Goal: Task Accomplishment & Management: Manage account settings

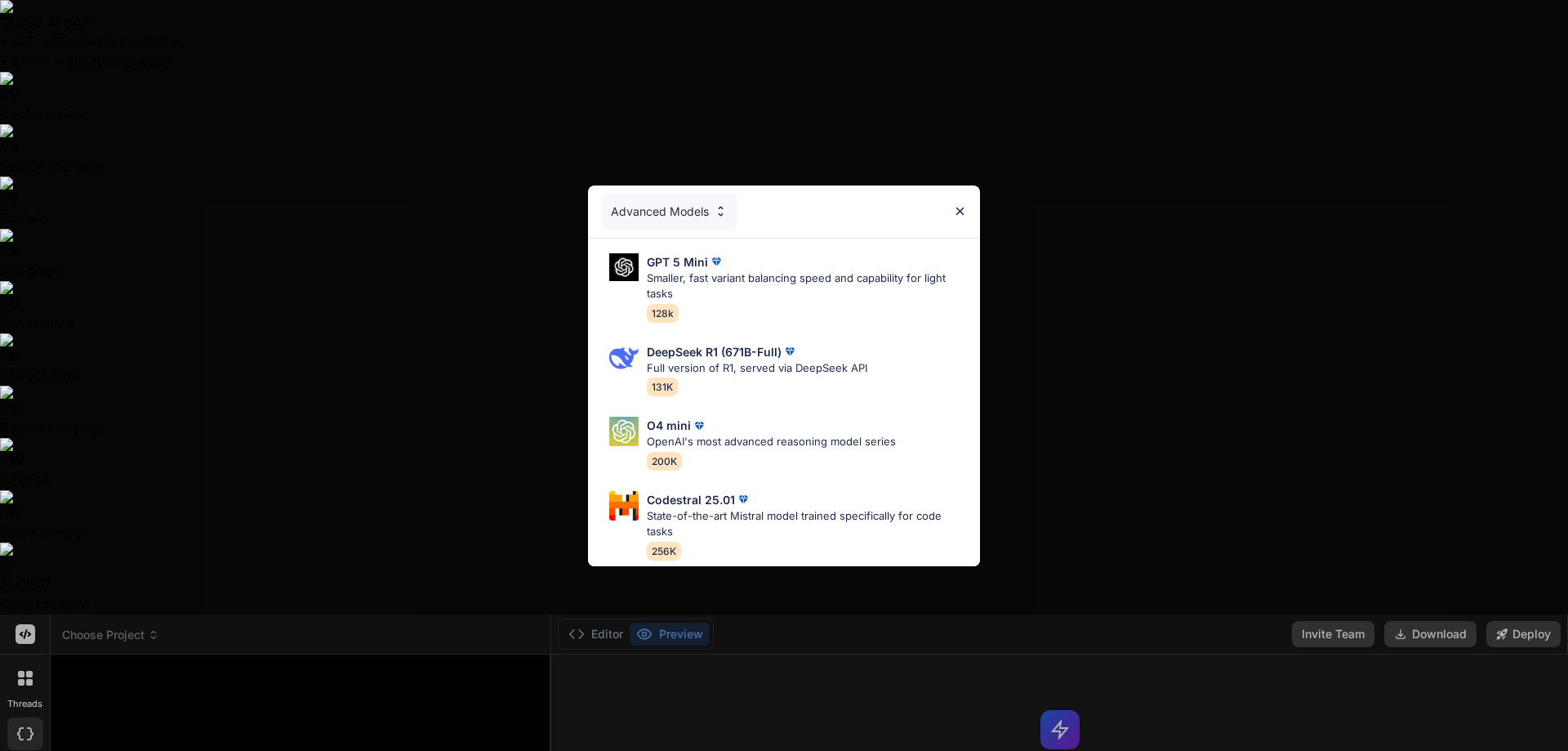
click at [247, 688] on div "Advanced Models GPT 5 Mini Smaller, fast variant balancing speed and capability…" at bounding box center [784, 375] width 1568 height 751
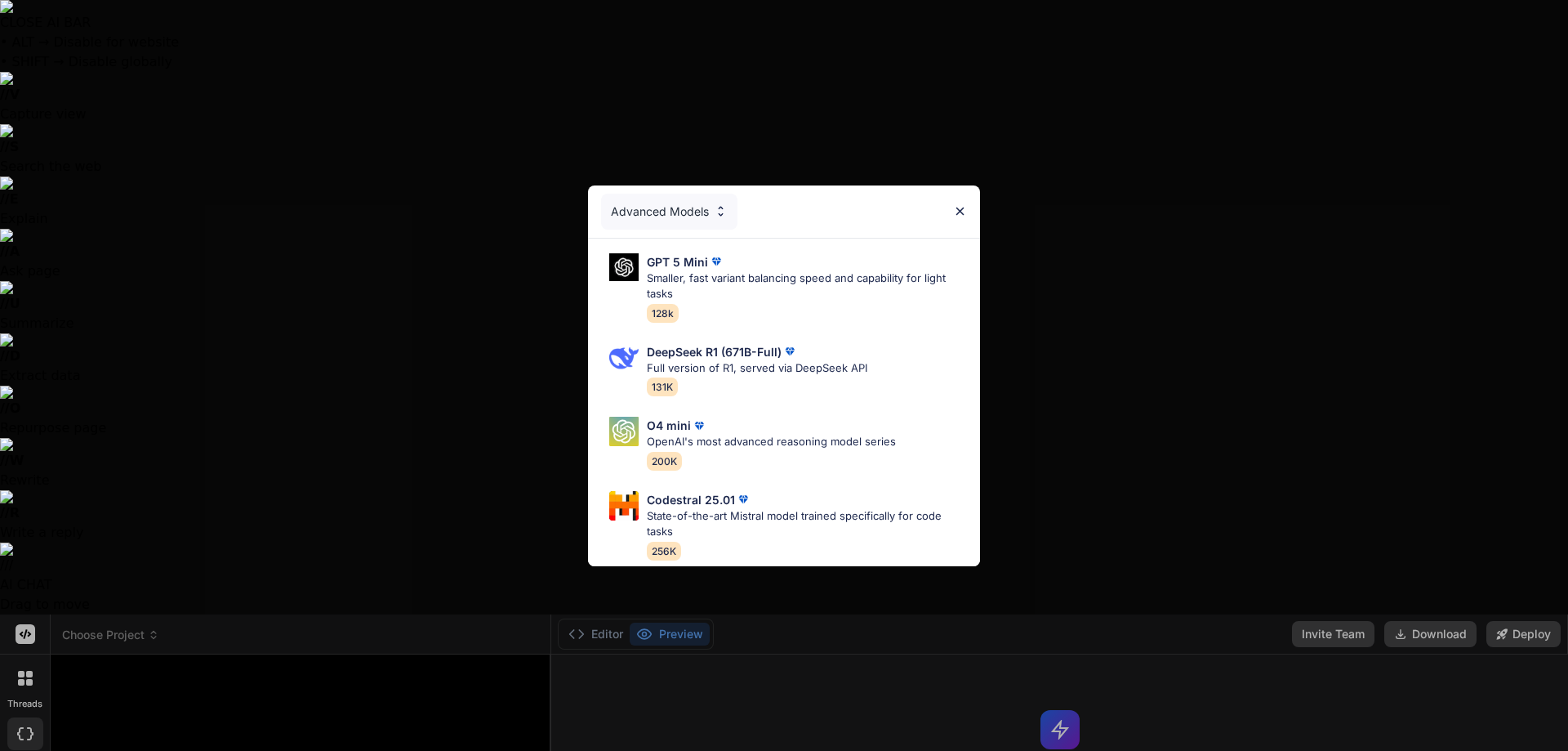
click at [219, 691] on div "Advanced Models GPT 5 Mini Smaller, fast variant balancing speed and capability…" at bounding box center [784, 375] width 1568 height 751
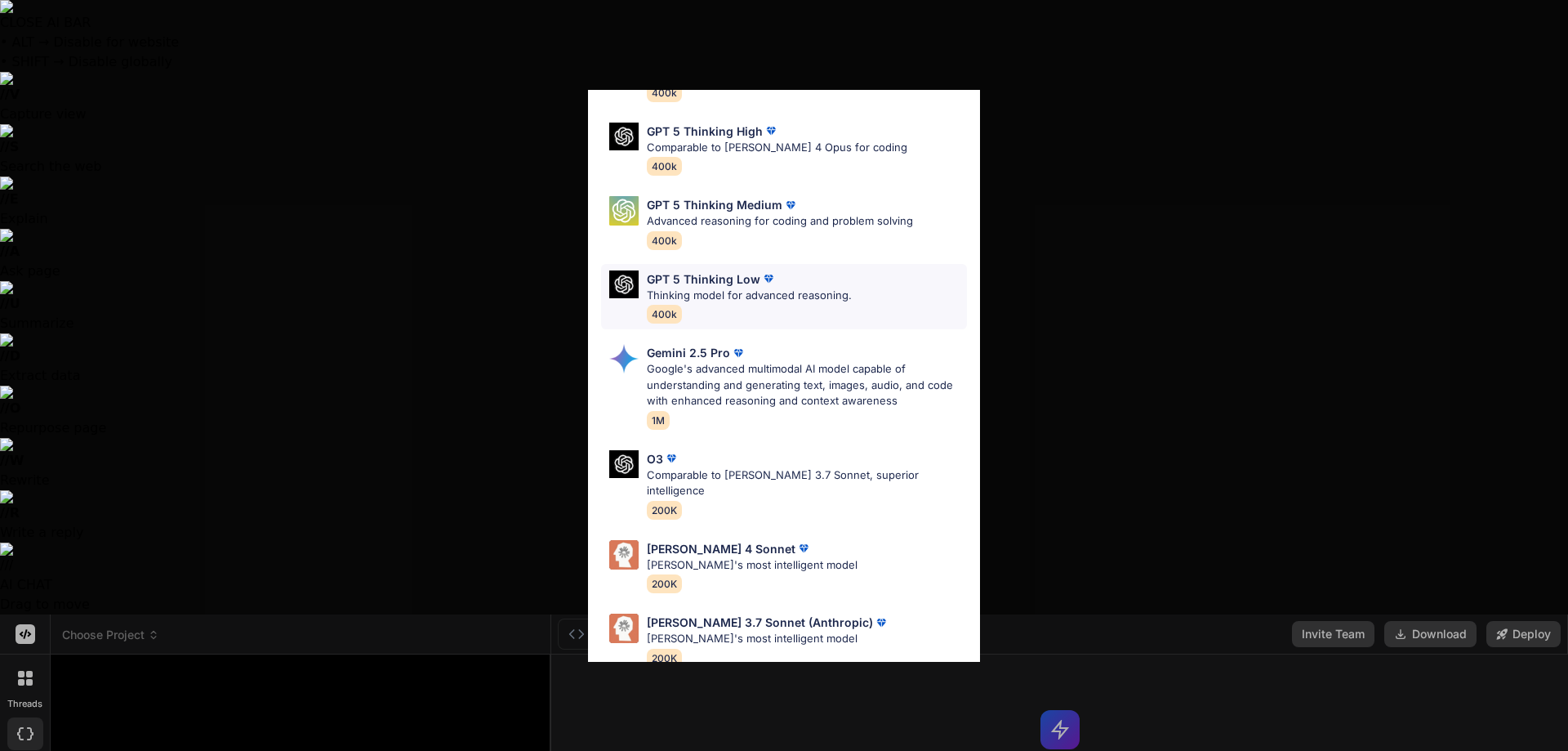
scroll to position [133, 0]
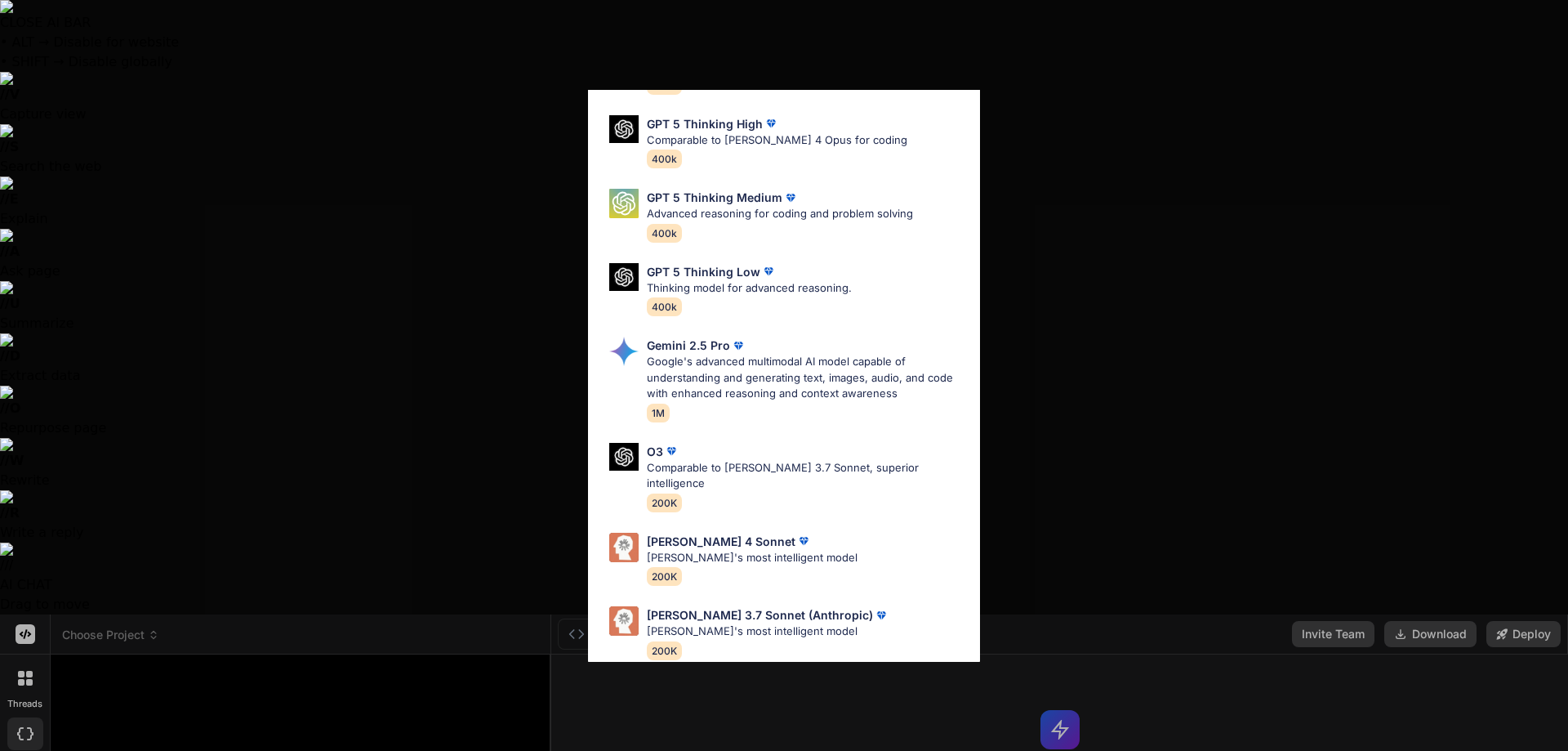
click at [216, 700] on div "Ultra Models GPT 5 OpenAI's best AI model, matches [PERSON_NAME] 4 Sonnet in In…" at bounding box center [784, 375] width 1568 height 751
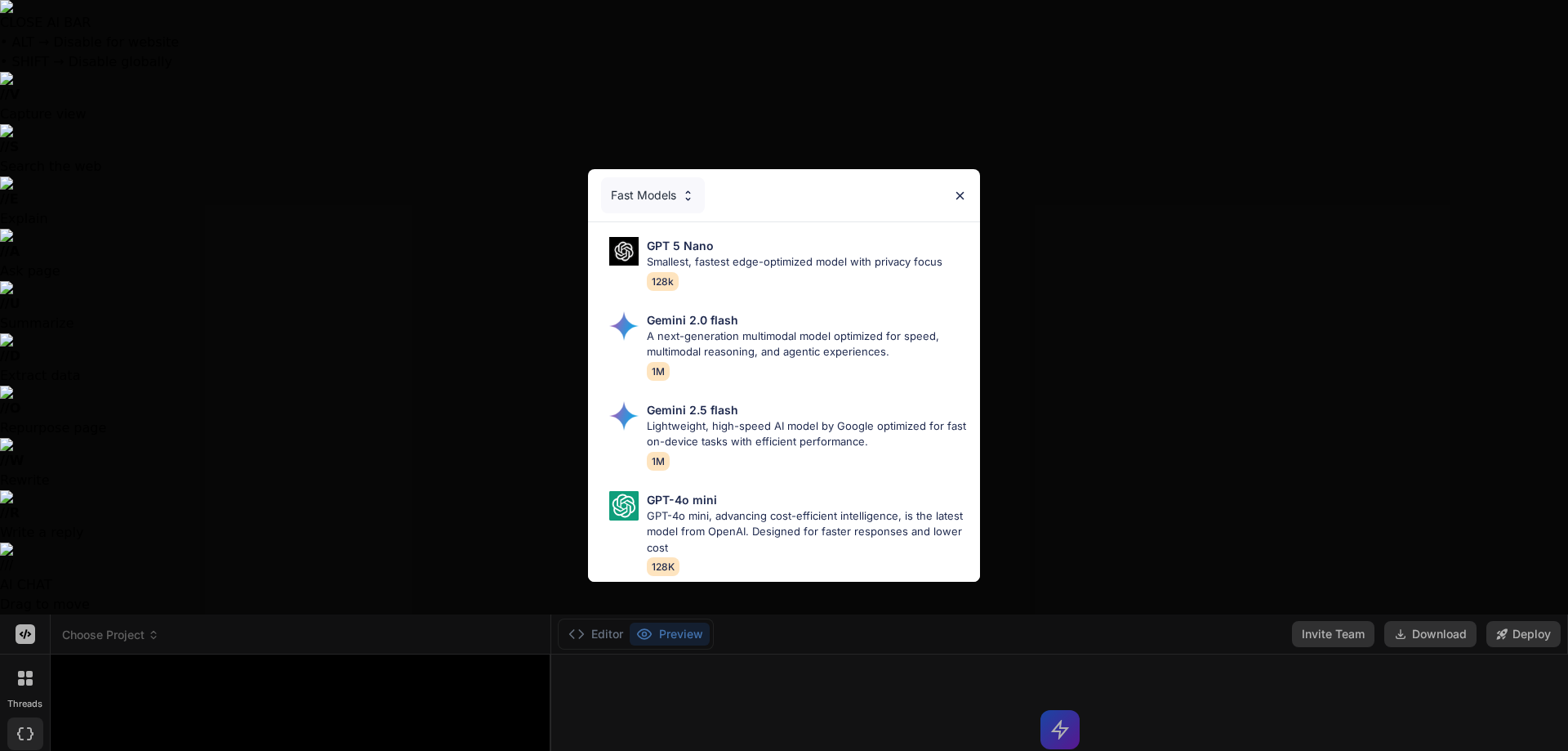
click at [313, 508] on div "Fast Models GPT 5 Nano Smallest, fastest edge-optimized model with privacy focu…" at bounding box center [784, 375] width 1568 height 751
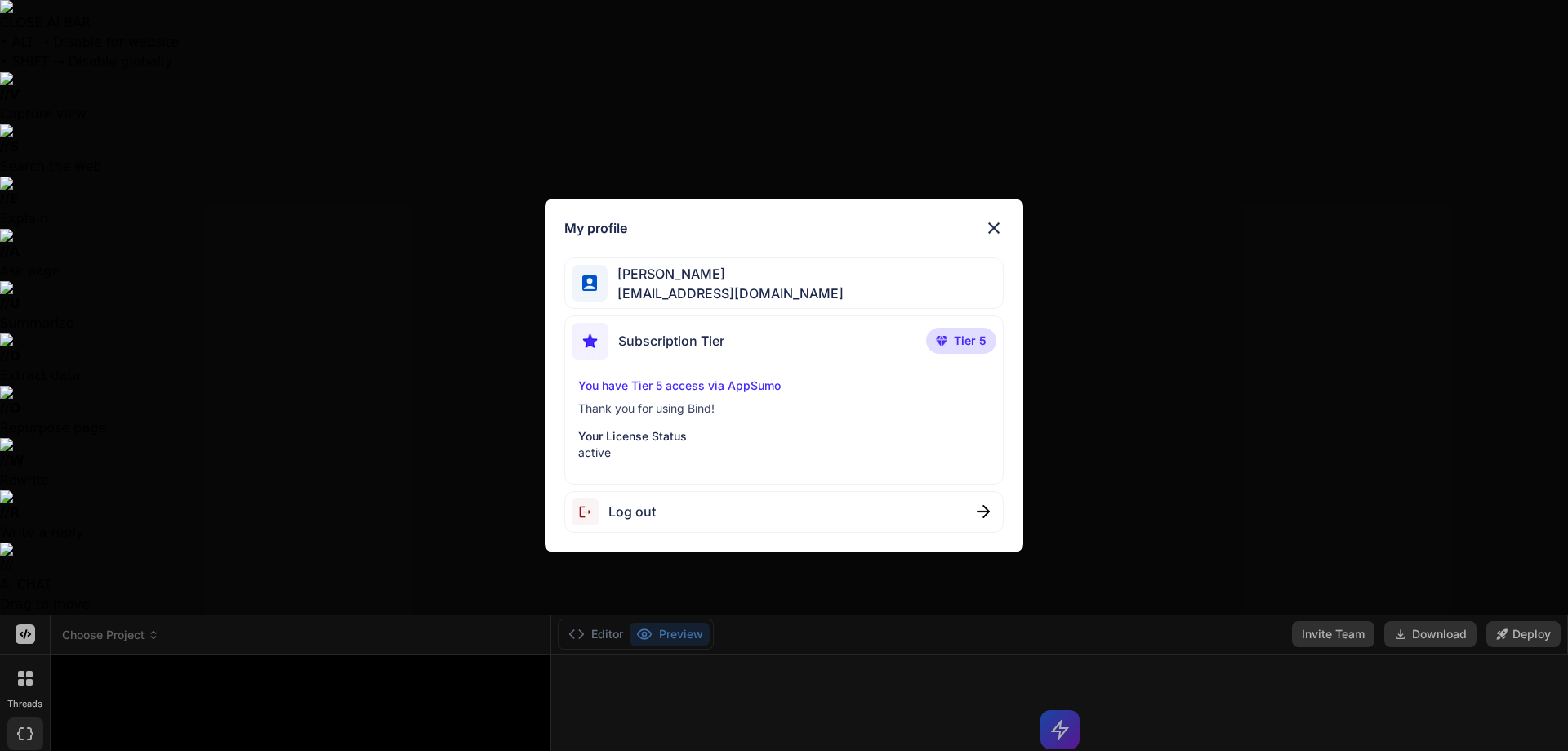
click at [711, 322] on div "Subscription Tier" at bounding box center [648, 340] width 153 height 37
click at [704, 340] on span "Subscription Tier" at bounding box center [671, 340] width 106 height 20
click at [878, 362] on div "Subscription Tier Tier 5" at bounding box center [784, 344] width 425 height 43
click at [980, 349] on p "Tier 5" at bounding box center [961, 340] width 71 height 26
click at [279, 249] on div "My profile [PERSON_NAME] [PERSON_NAME][EMAIL_ADDRESS][DOMAIN_NAME] Subscription…" at bounding box center [784, 375] width 1568 height 751
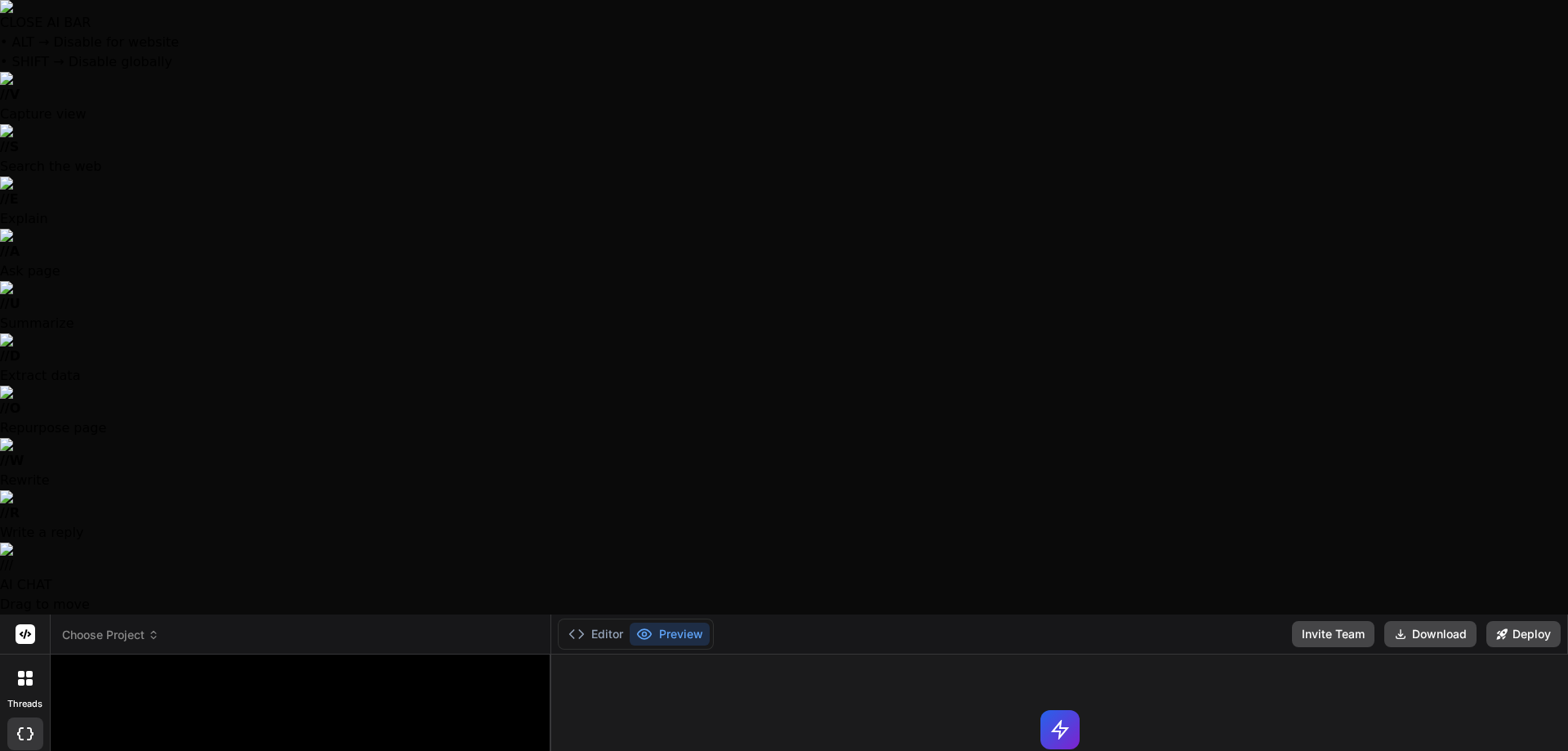
click at [25, 670] on icon at bounding box center [25, 677] width 14 height 14
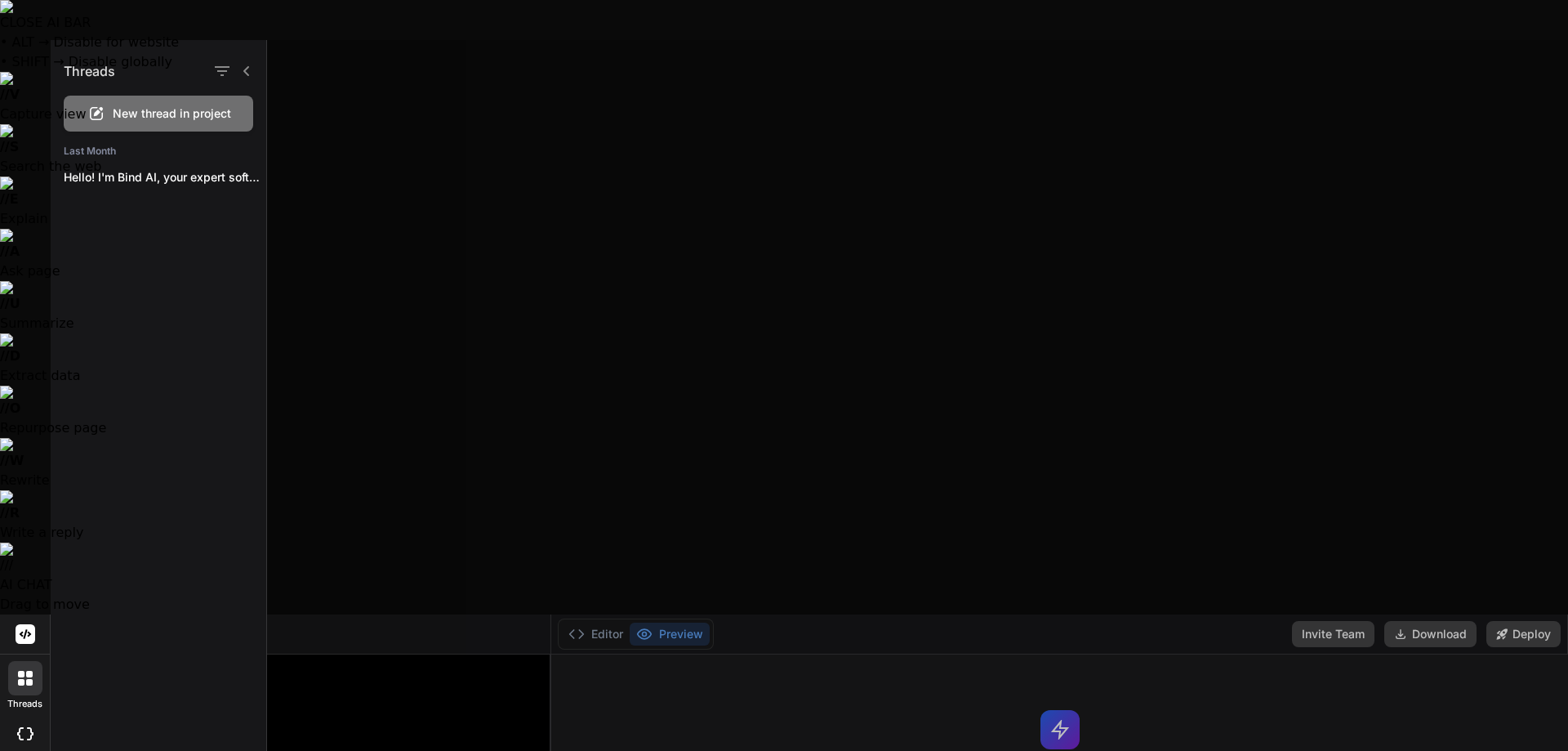
click at [28, 727] on icon at bounding box center [25, 733] width 16 height 13
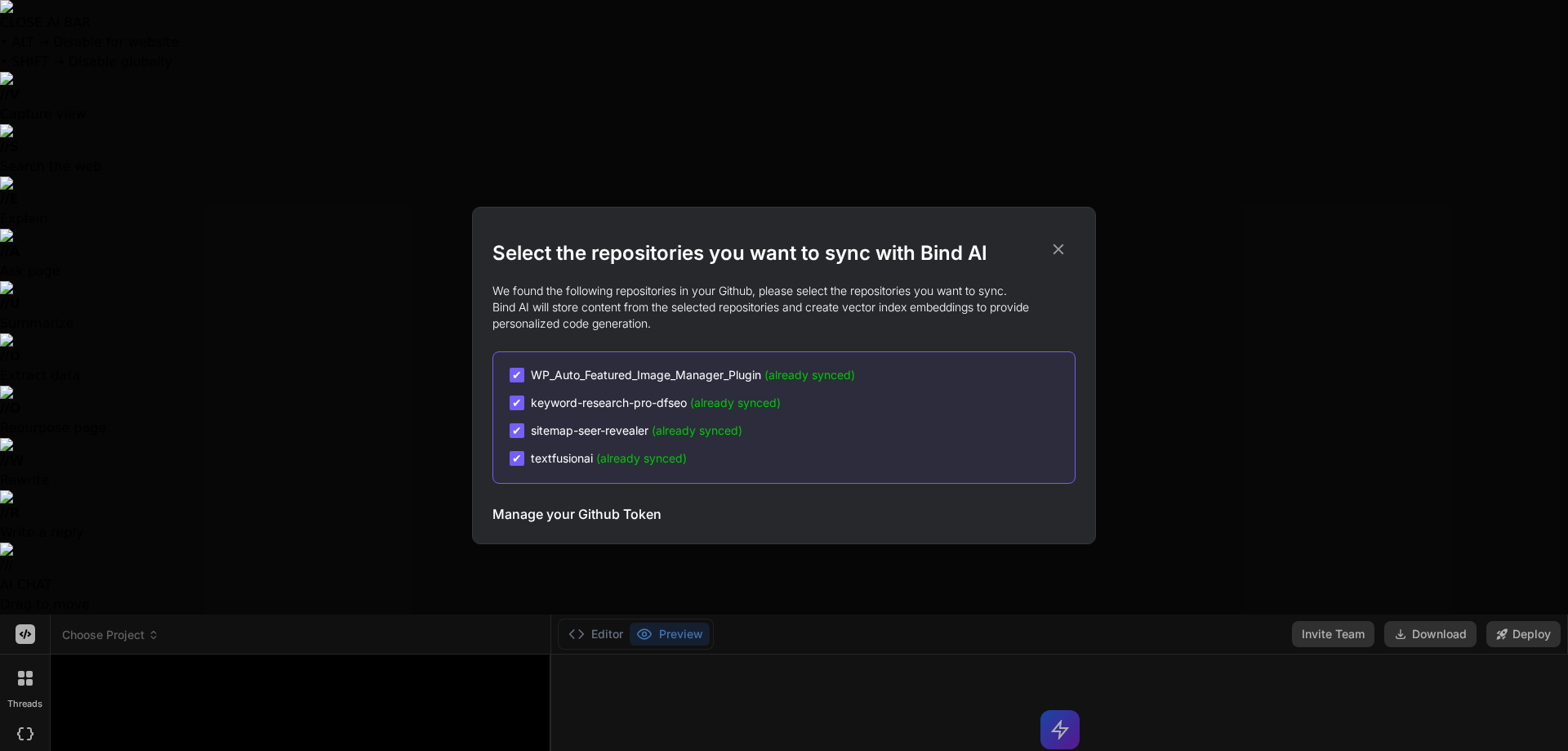
click at [22, 243] on div "Select the repositories you want to sync with Bind AI We found the following re…" at bounding box center [784, 375] width 1568 height 751
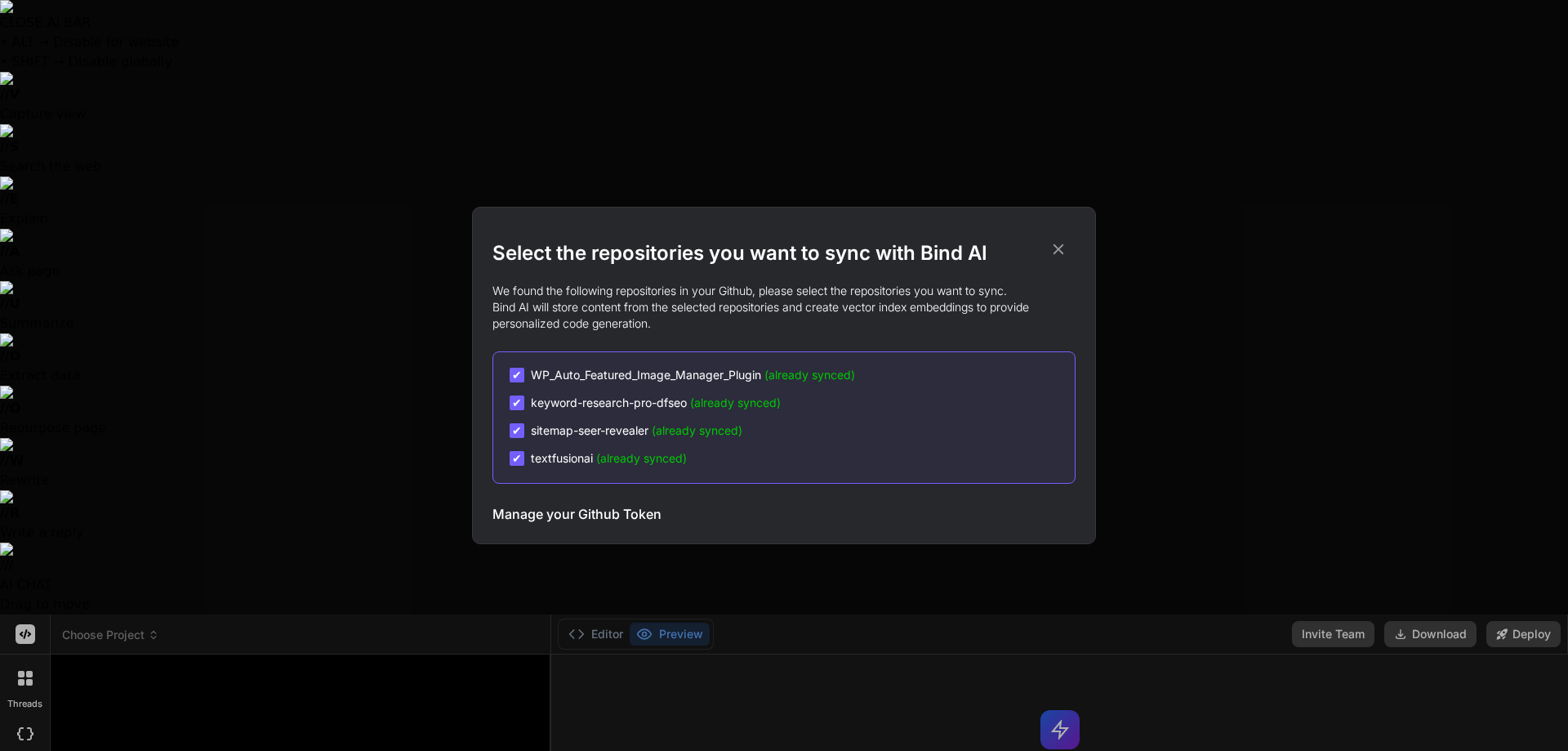
click at [521, 380] on span "✔" at bounding box center [517, 374] width 10 height 16
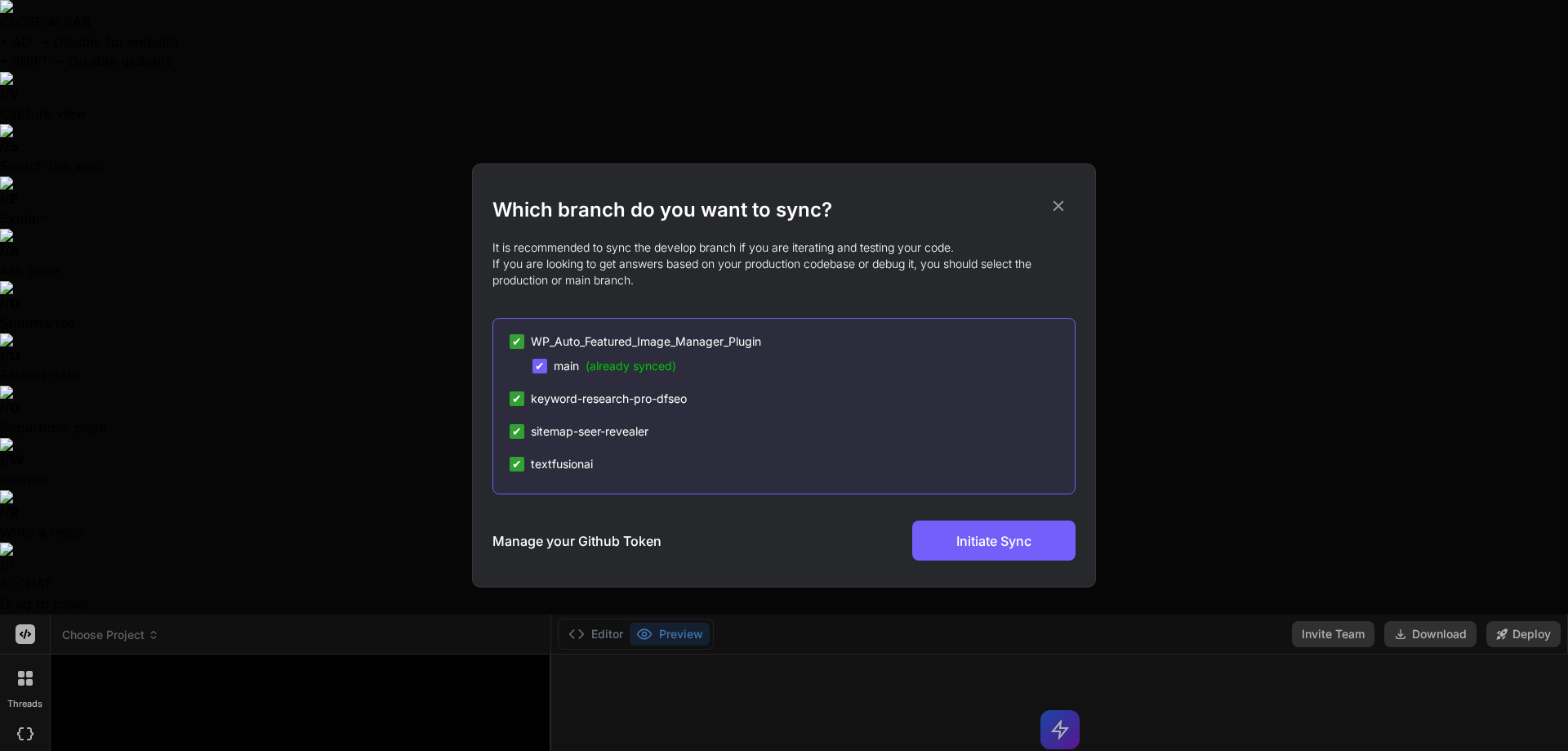
click at [512, 339] on span "✔" at bounding box center [517, 341] width 10 height 16
click at [522, 361] on div "✔ main (already synced)" at bounding box center [792, 366] width 565 height 16
click at [1064, 197] on icon at bounding box center [1058, 205] width 18 height 18
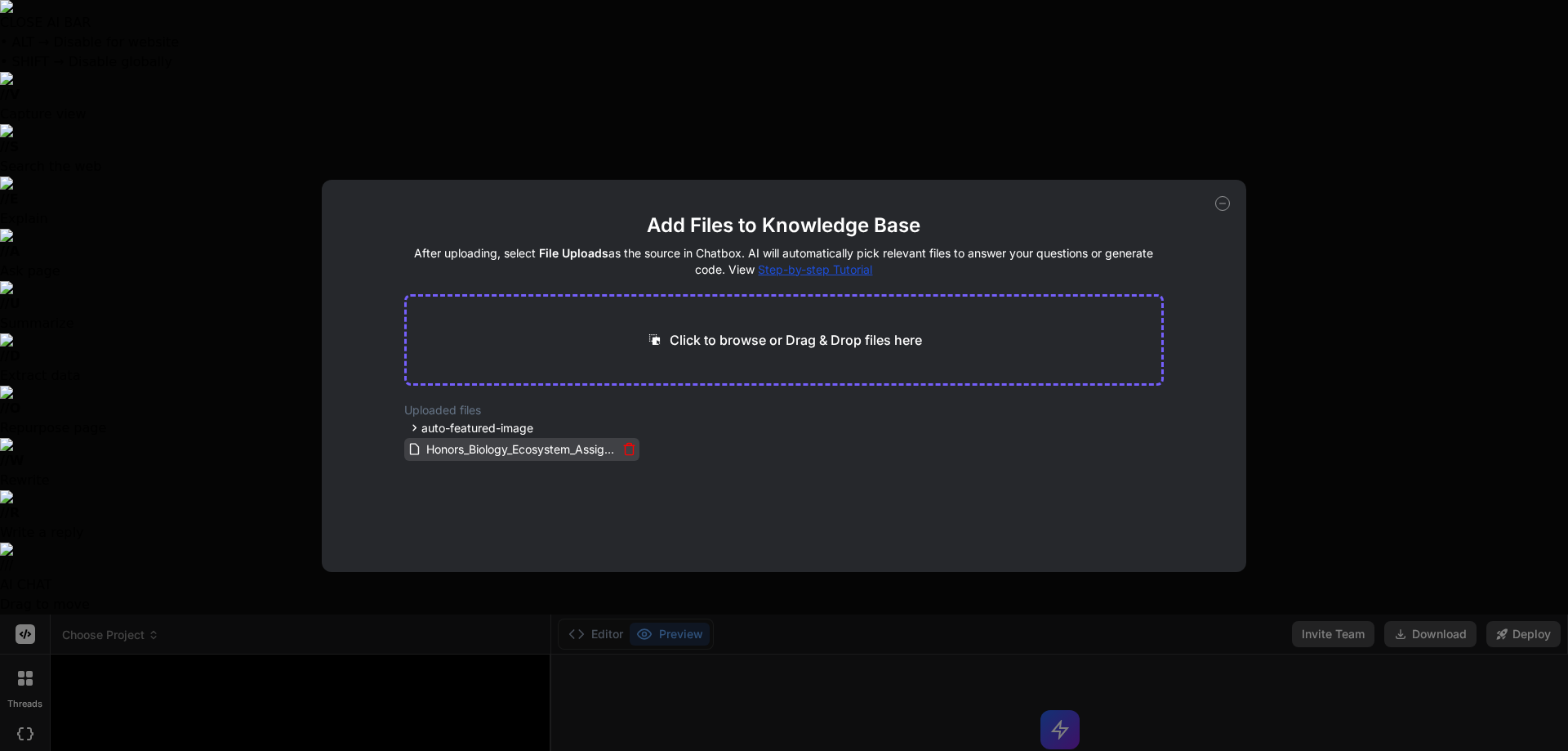
click at [626, 446] on icon at bounding box center [629, 449] width 14 height 14
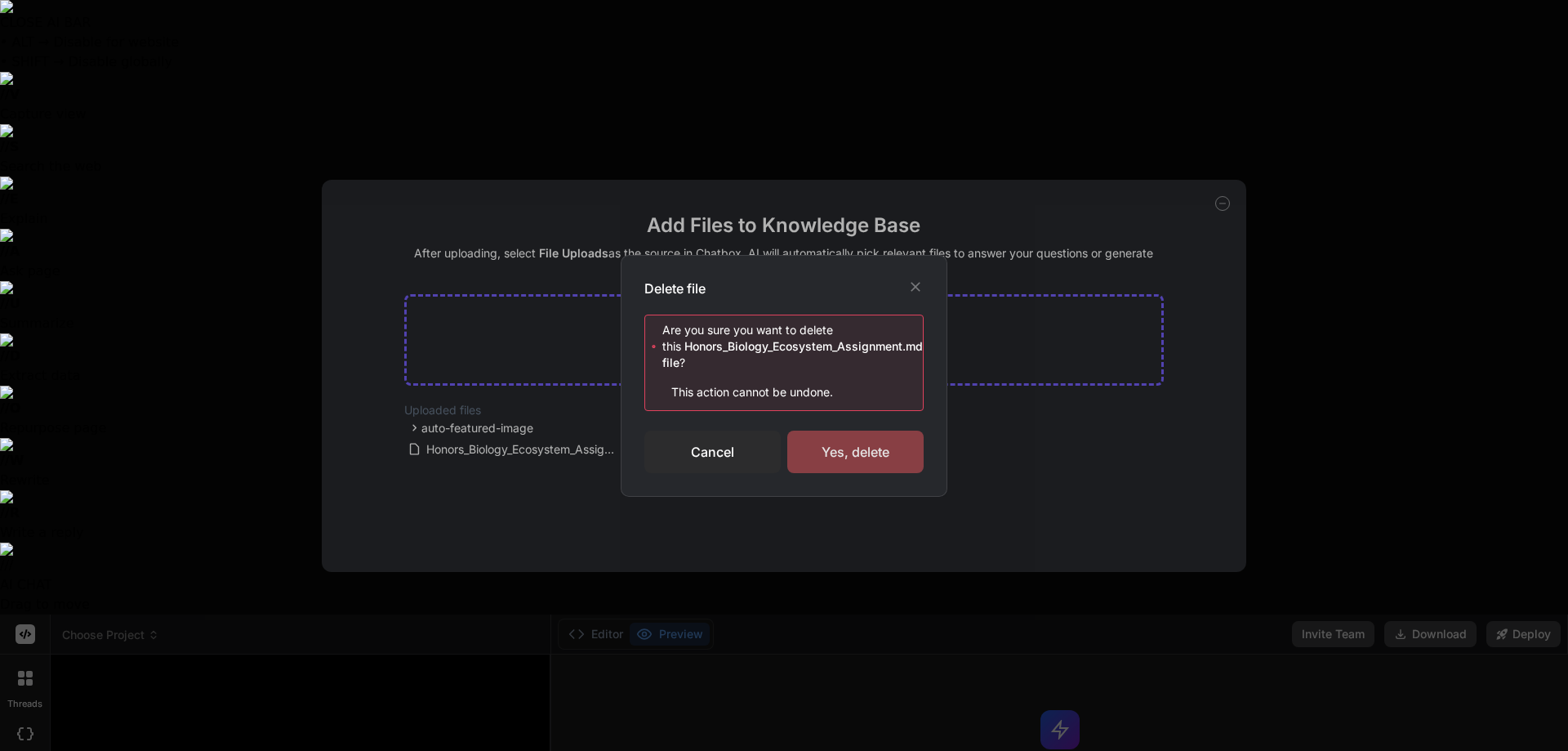
click at [874, 446] on div "Yes, delete" at bounding box center [855, 452] width 136 height 43
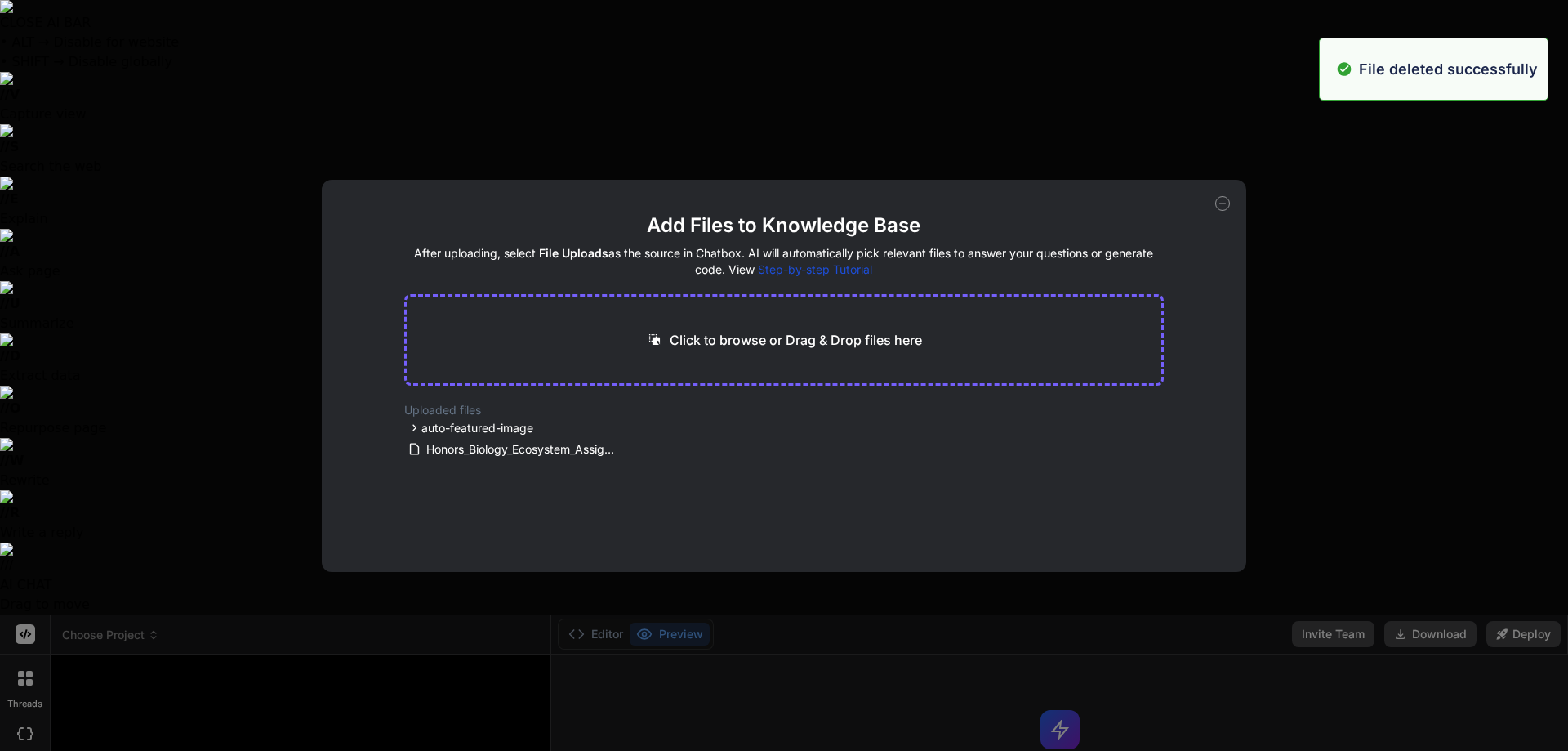
click at [1224, 205] on icon at bounding box center [1222, 202] width 14 height 14
type textarea "x"
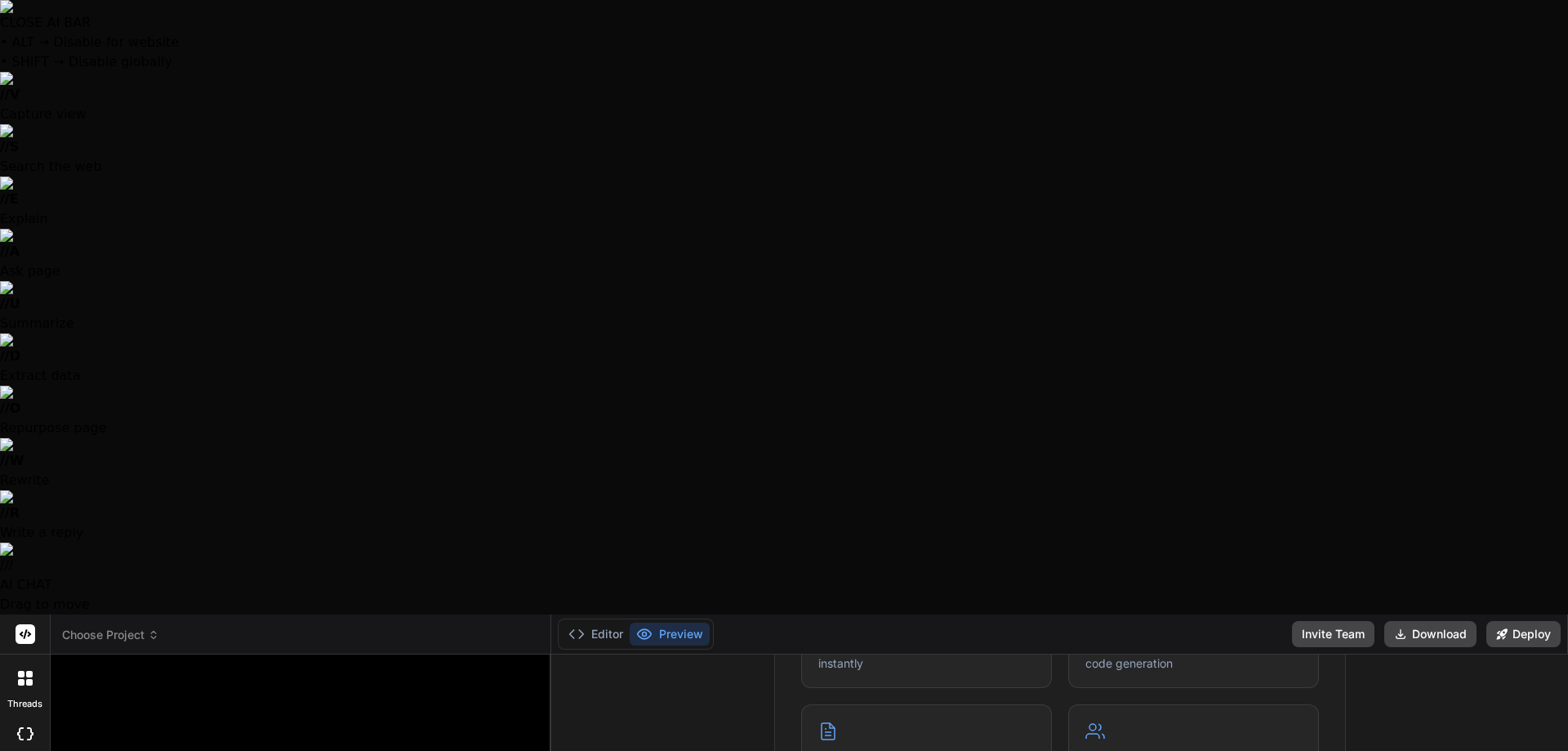
scroll to position [807, 0]
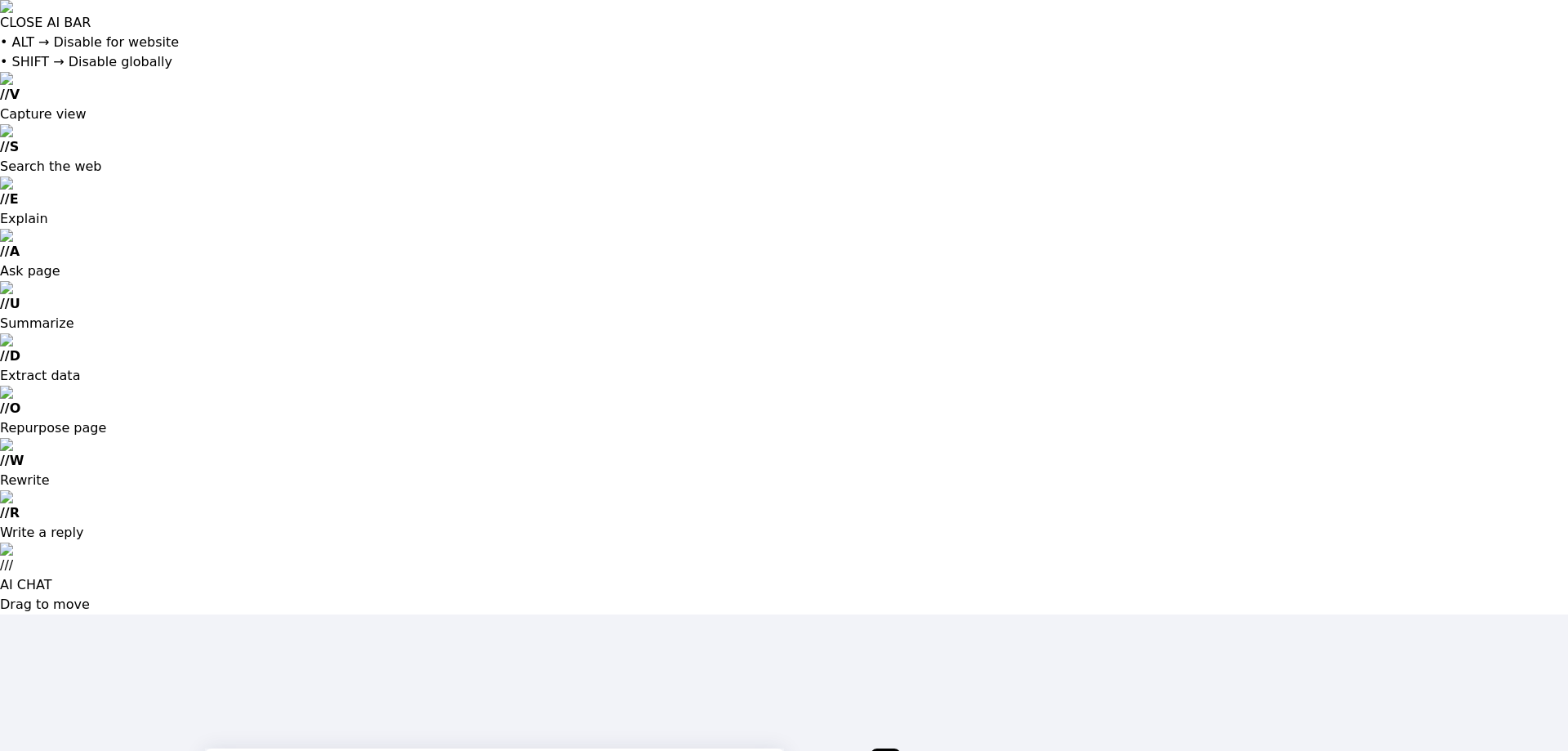
type input "[EMAIL_ADDRESS][DOMAIN_NAME]"
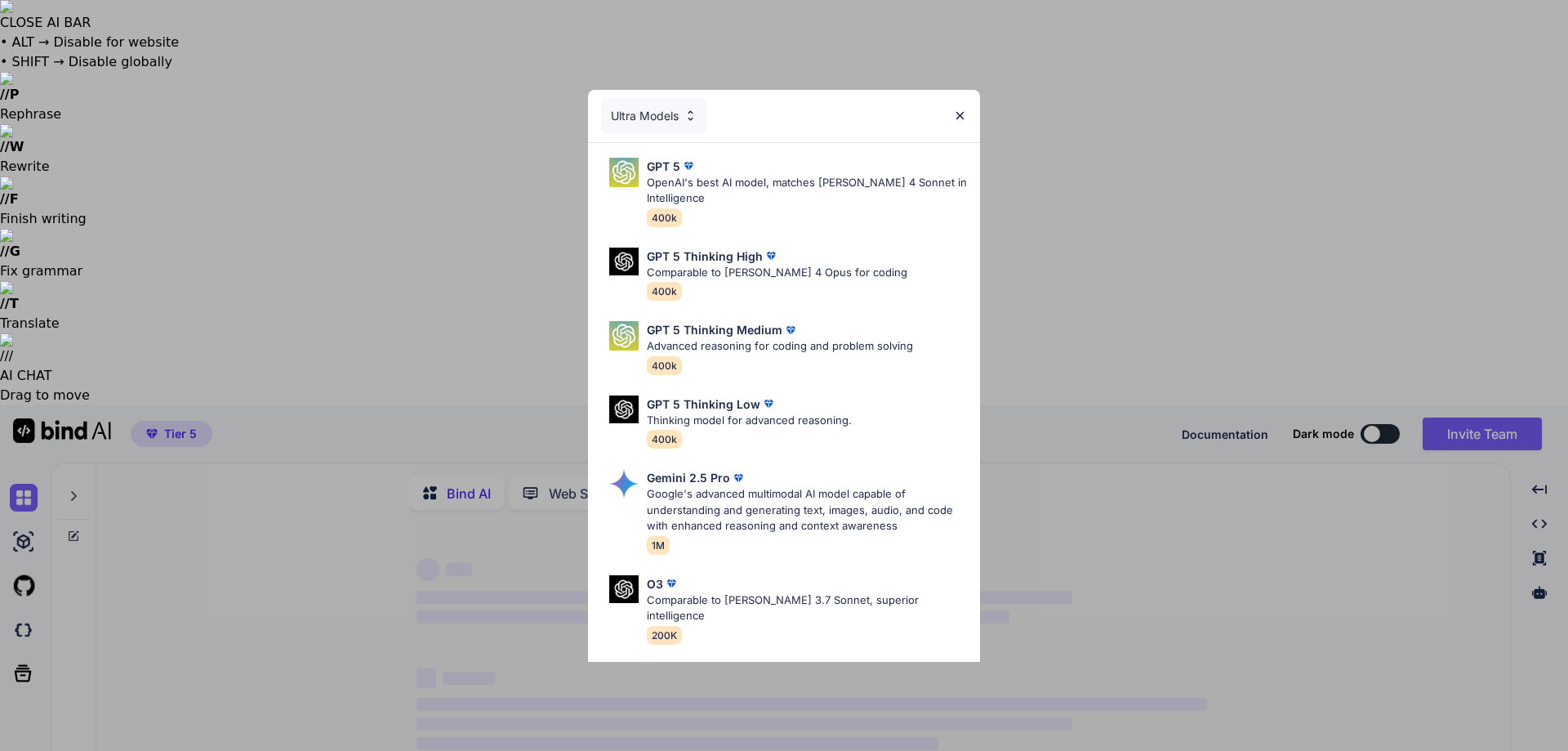
type textarea "x"
click at [673, 114] on div "Ultra Models" at bounding box center [654, 116] width 106 height 36
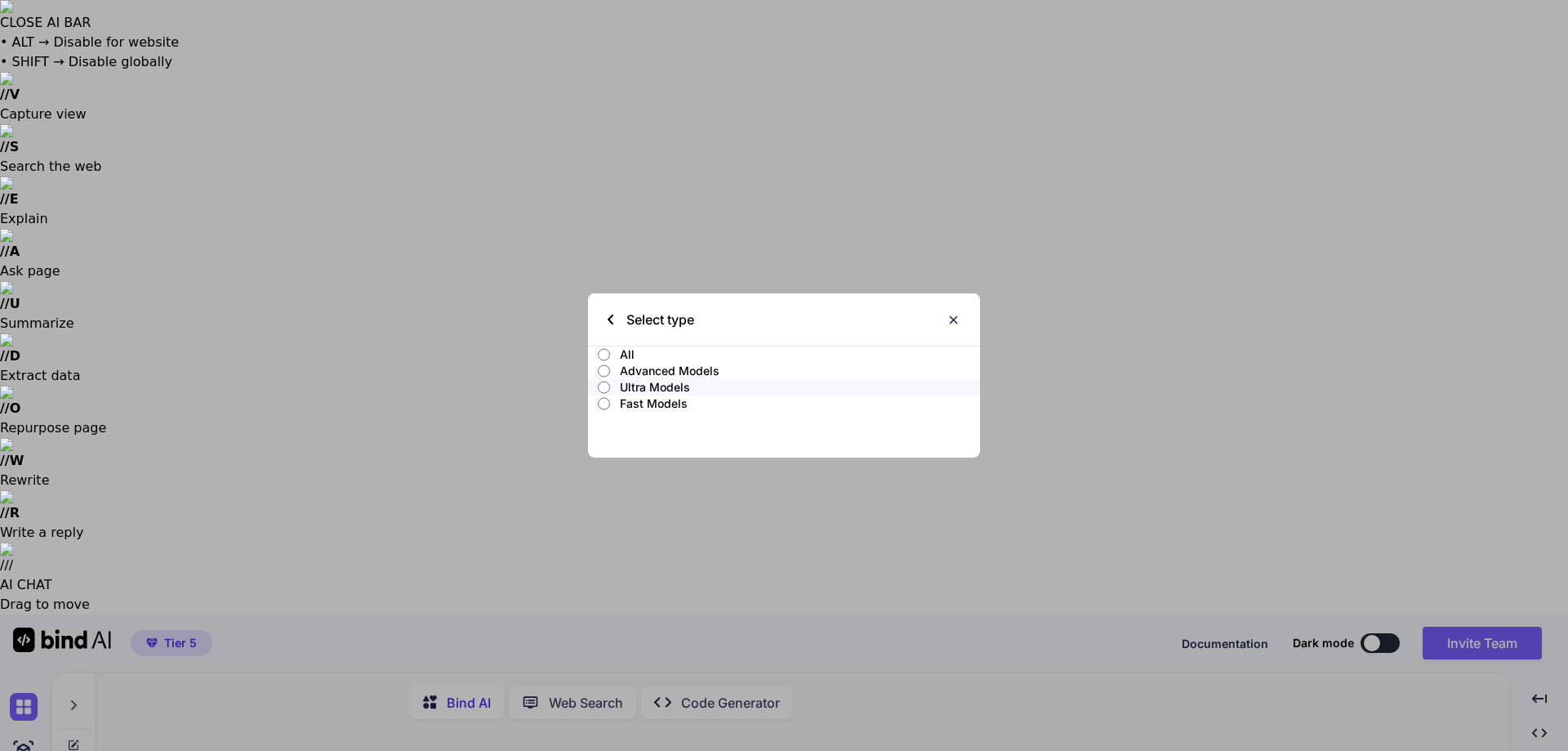
click at [673, 378] on p "Advanced Models" at bounding box center [800, 370] width 361 height 16
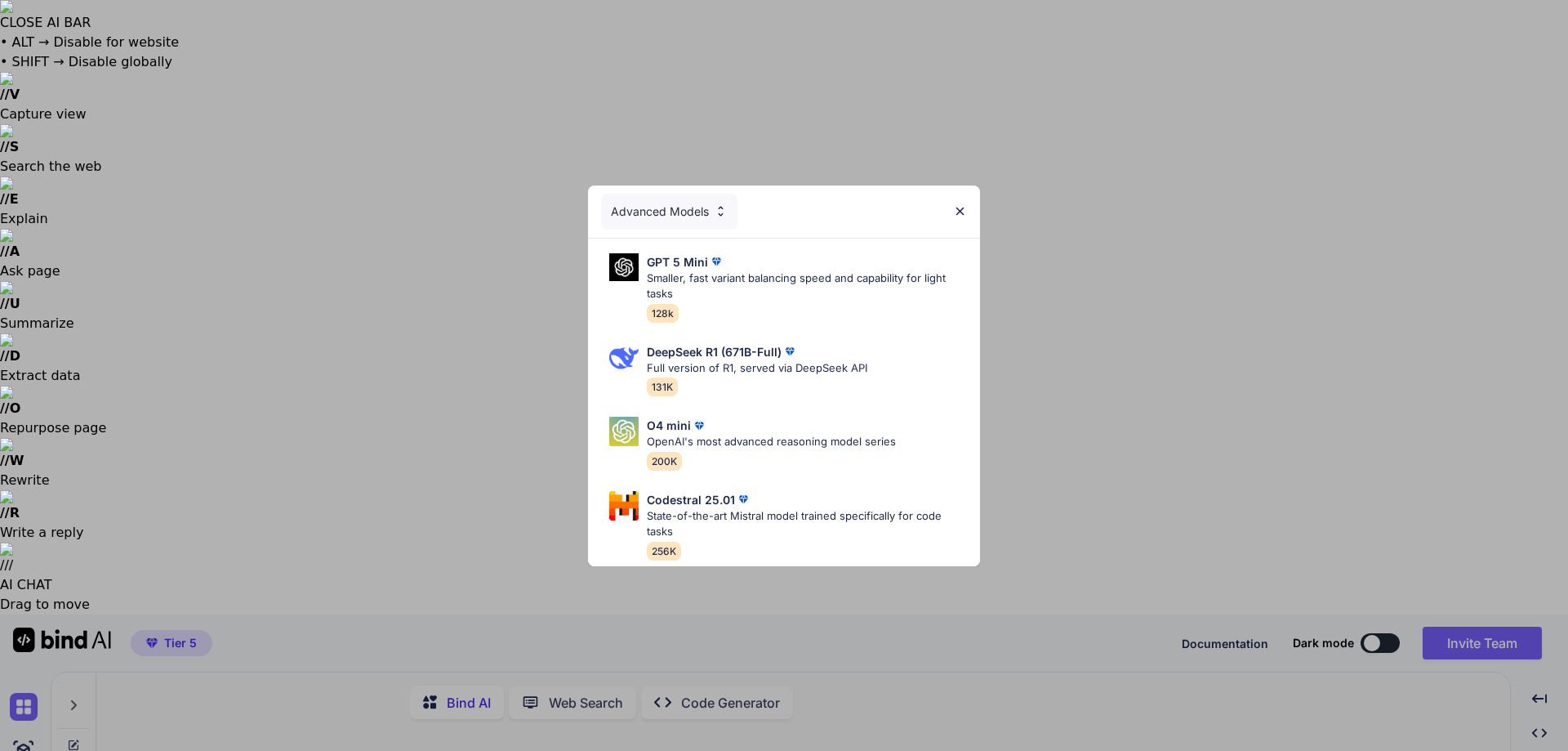
click at [673, 238] on div "GPT 5 Mini Smaller, fast variant balancing speed and capability for light tasks…" at bounding box center [783, 401] width 392 height 327
click at [696, 194] on div "Advanced Models" at bounding box center [669, 212] width 136 height 36
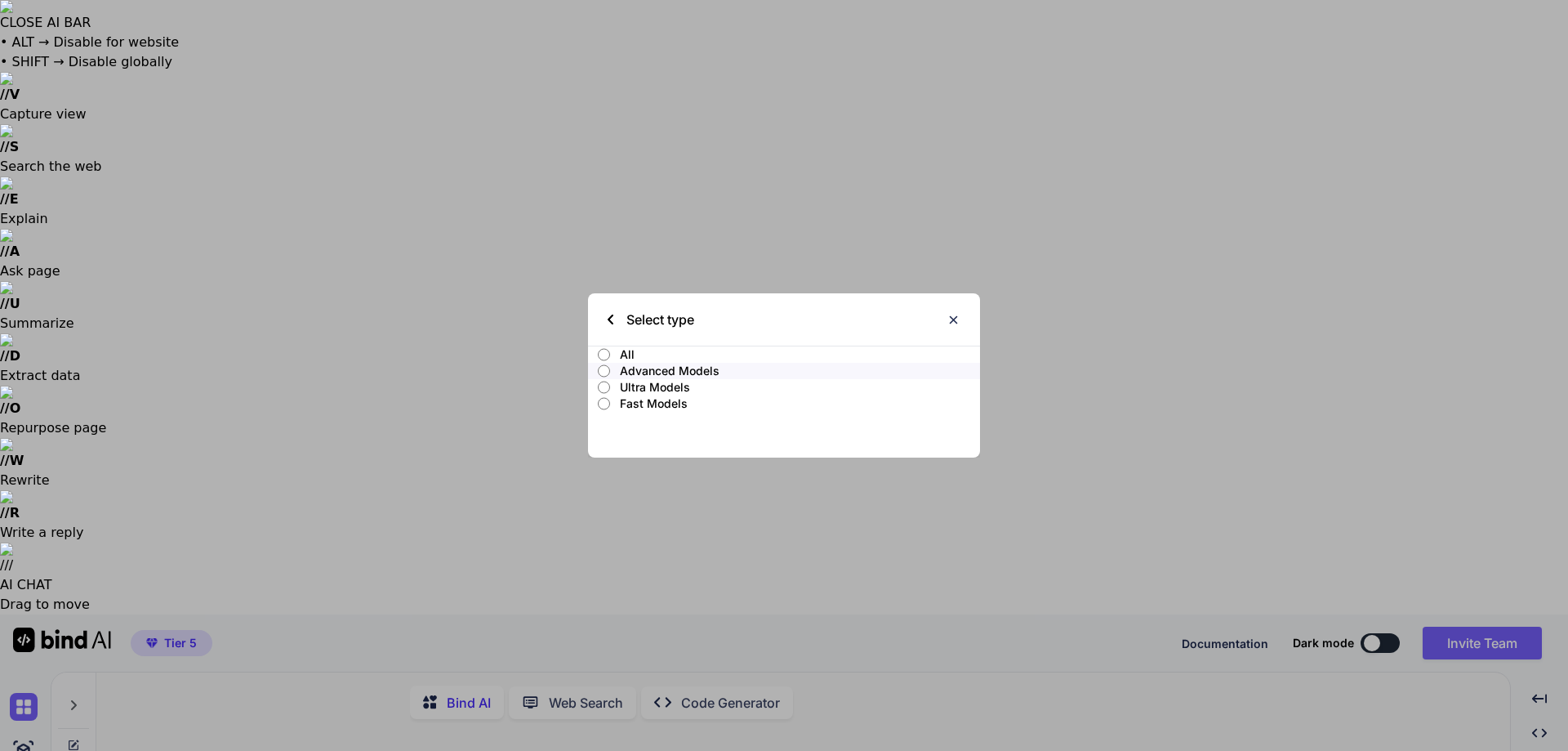
click at [659, 387] on p "Ultra Models" at bounding box center [800, 387] width 361 height 16
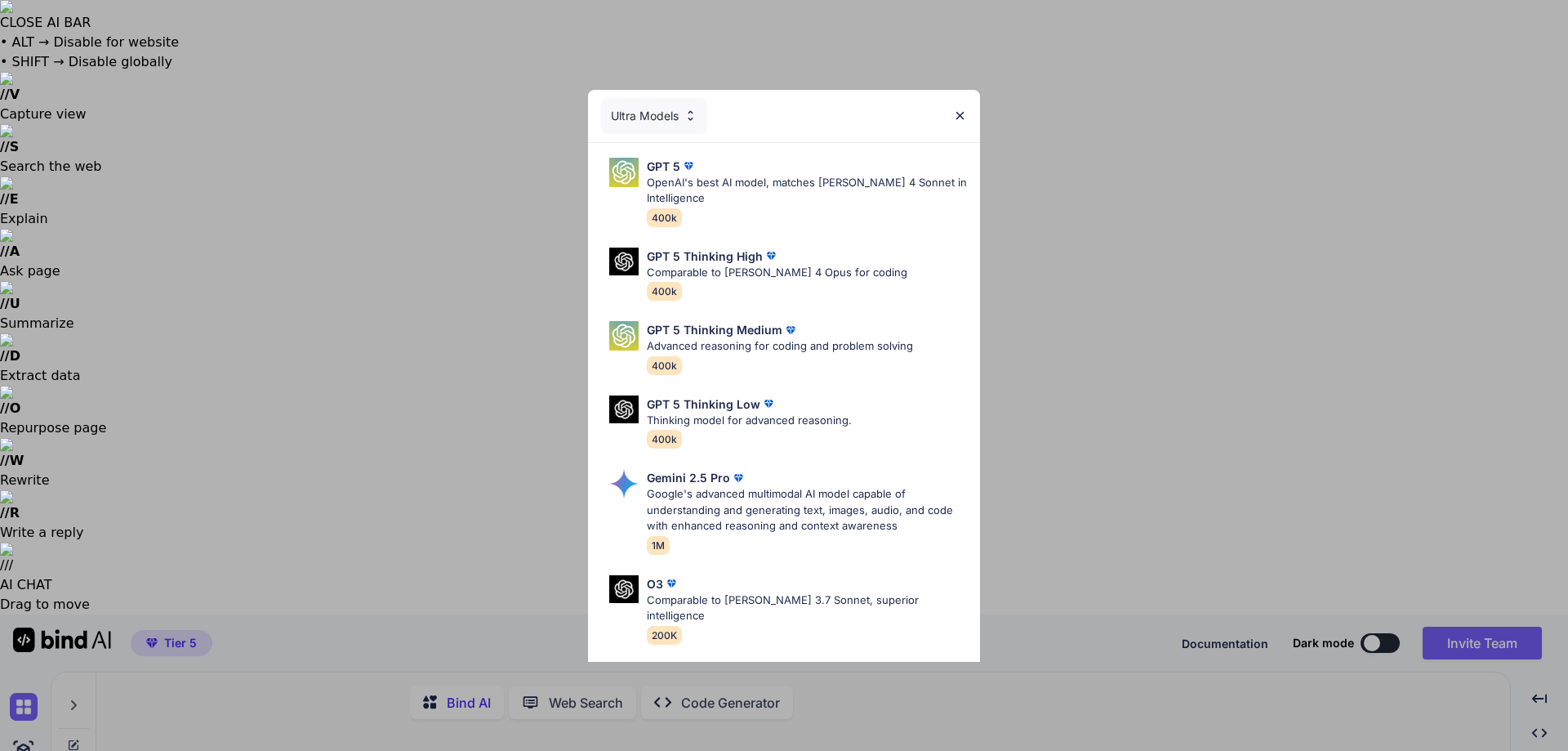
click at [680, 124] on div "Ultra Models" at bounding box center [654, 116] width 106 height 36
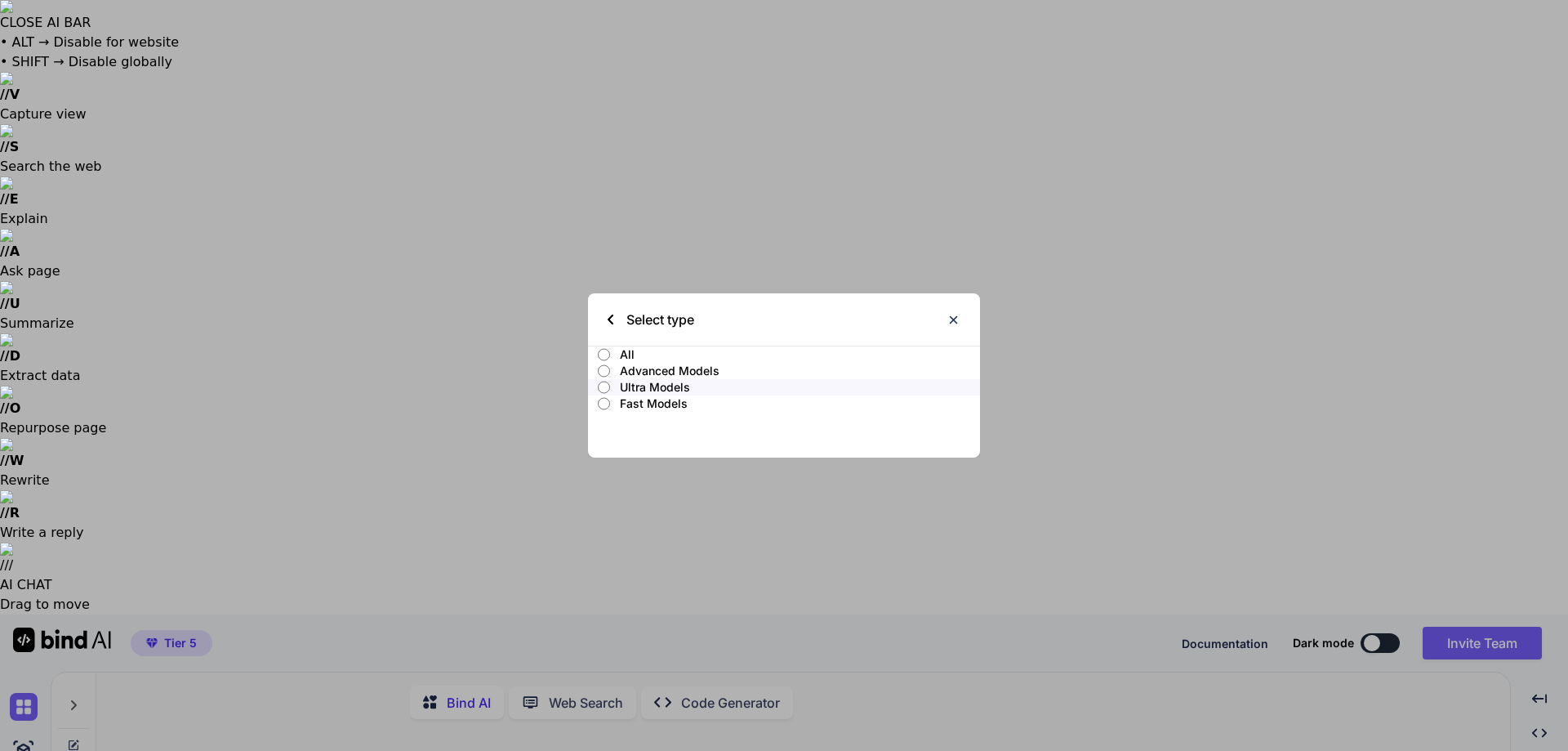
click at [656, 401] on p "Fast Models" at bounding box center [800, 403] width 361 height 16
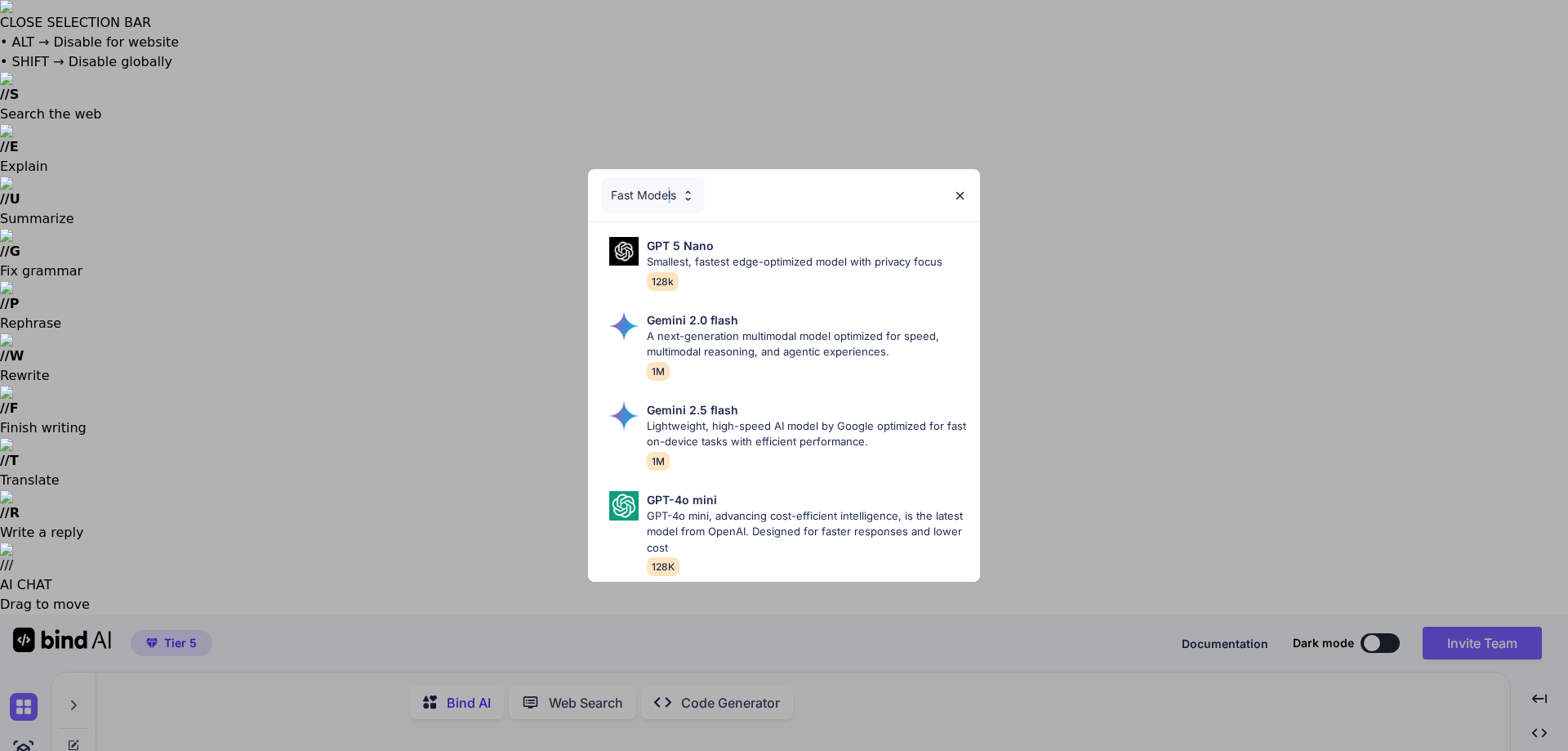
click at [669, 182] on div "Fast Models" at bounding box center [653, 195] width 104 height 36
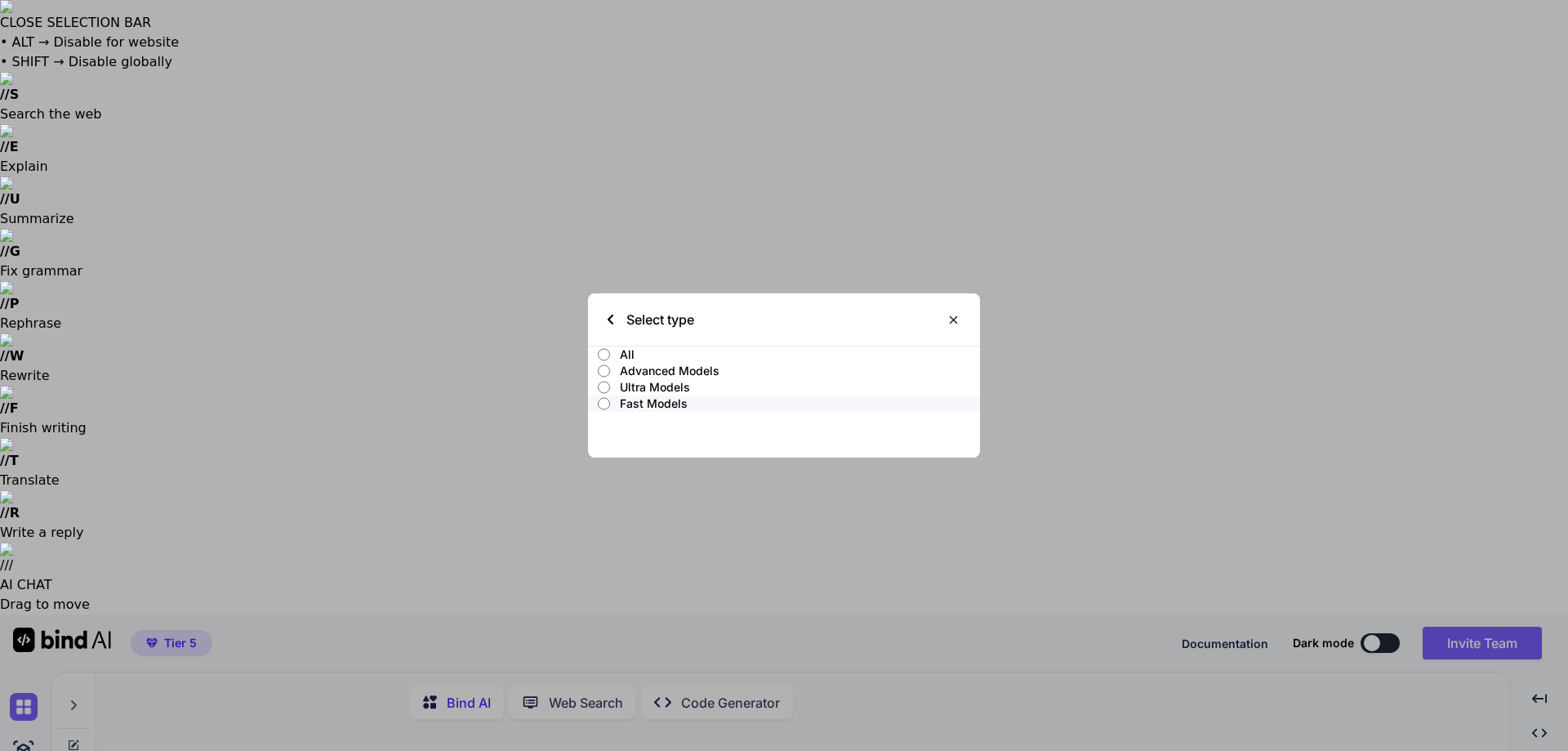
click at [637, 350] on p "All" at bounding box center [800, 354] width 361 height 16
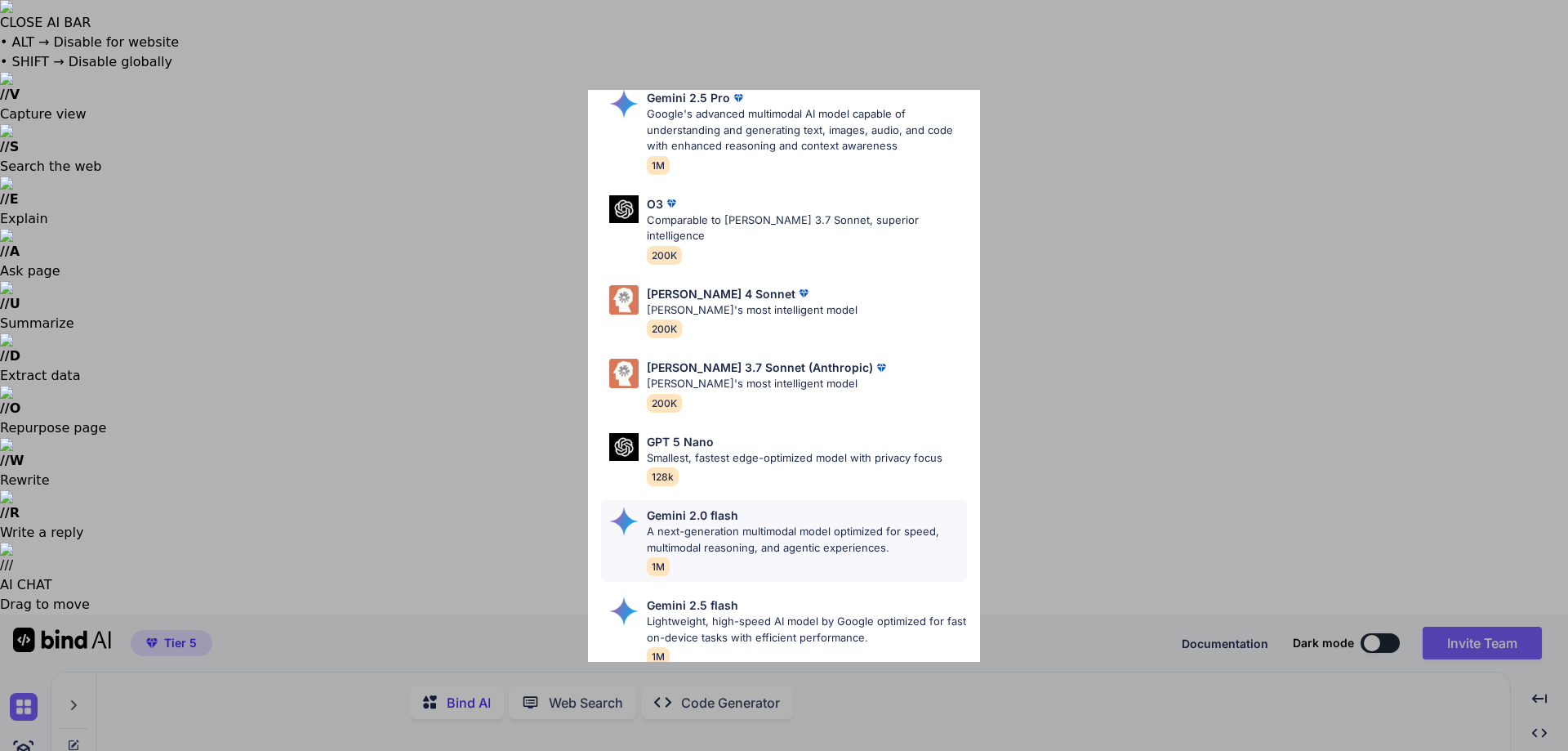
scroll to position [819, 0]
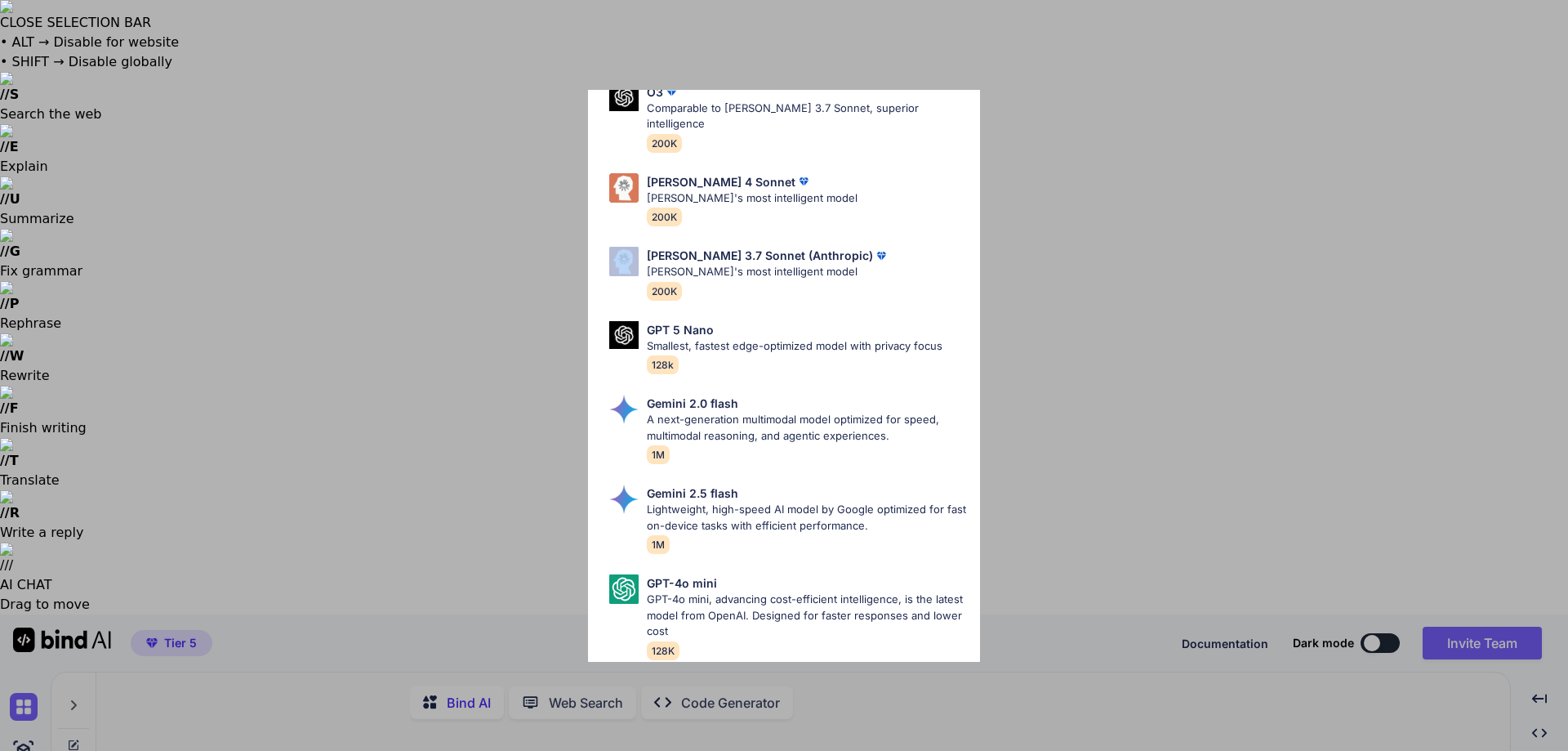
click at [1133, 210] on div "All GPT 5 Mini Smaller, fast variant balancing speed and capability for light t…" at bounding box center [784, 375] width 1568 height 751
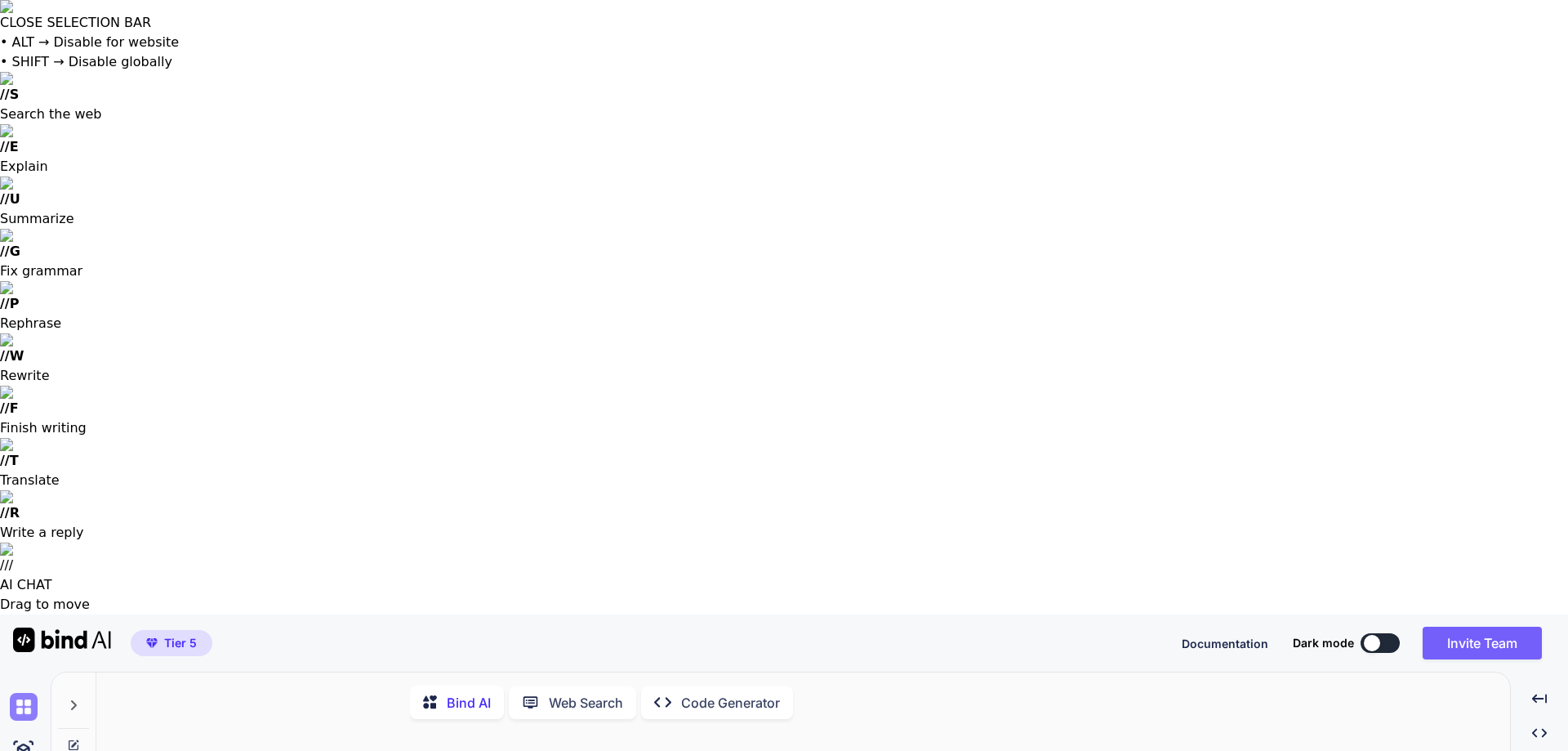
click at [26, 692] on img at bounding box center [24, 706] width 28 height 28
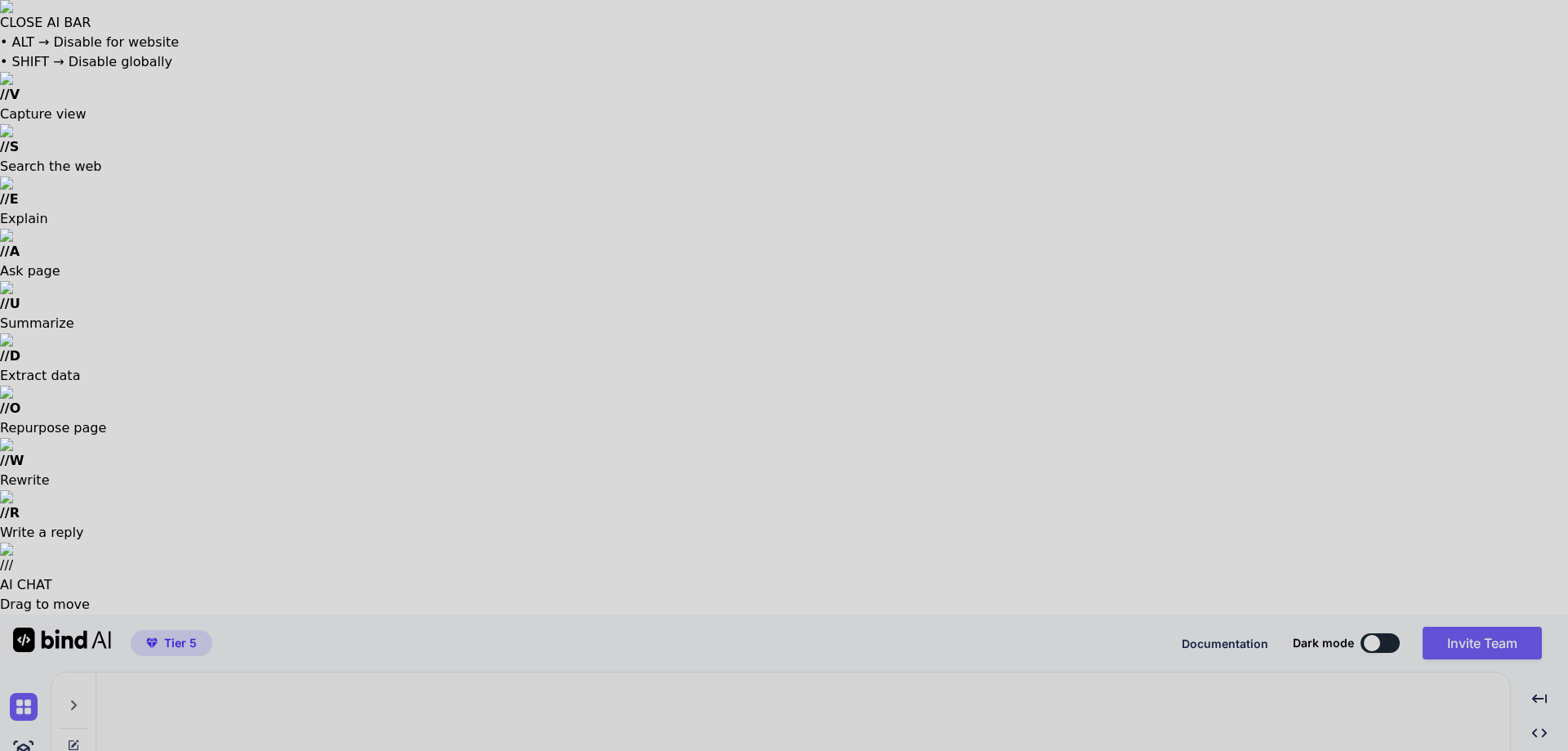
click at [643, 149] on div at bounding box center [784, 375] width 1568 height 751
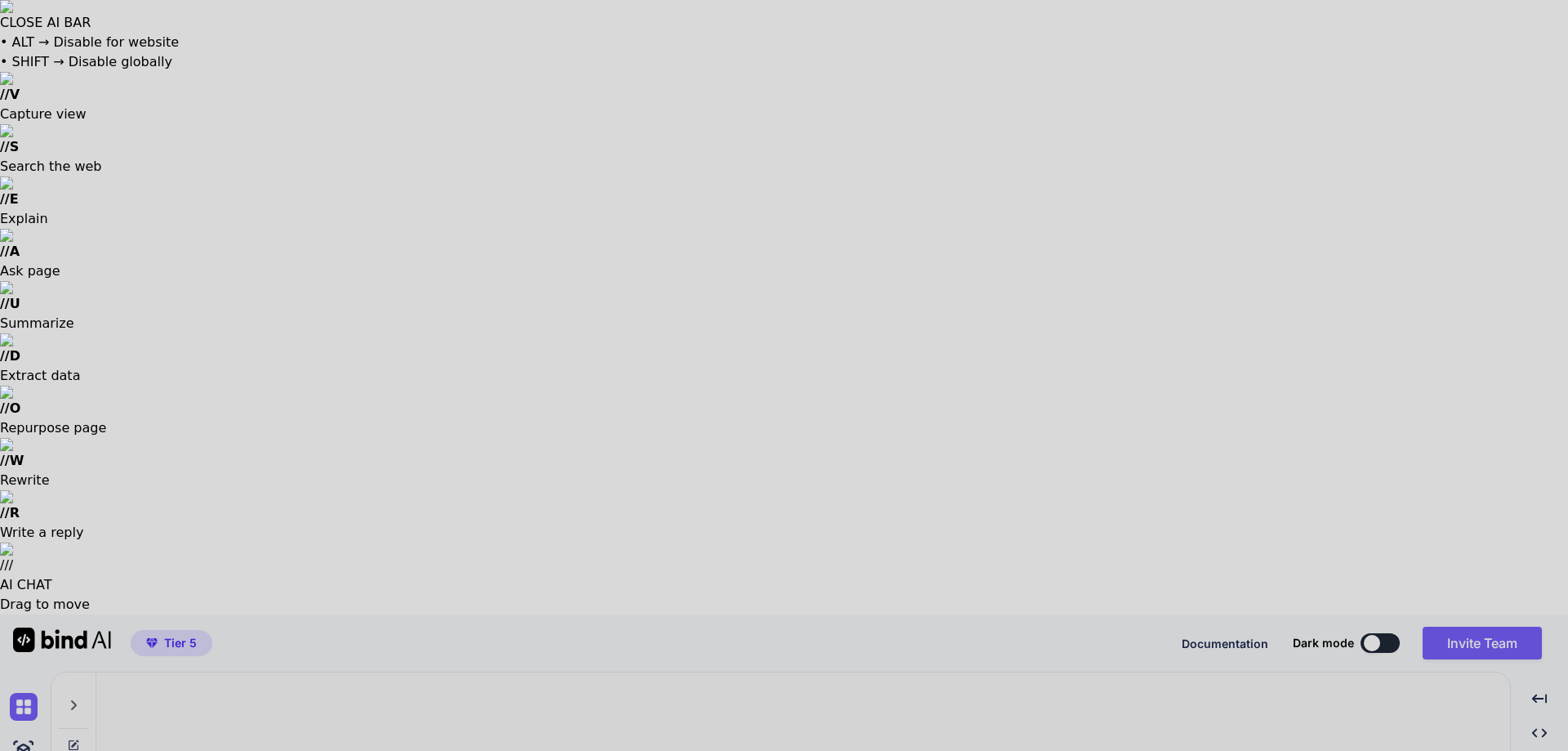
click at [696, 100] on div at bounding box center [784, 375] width 1568 height 751
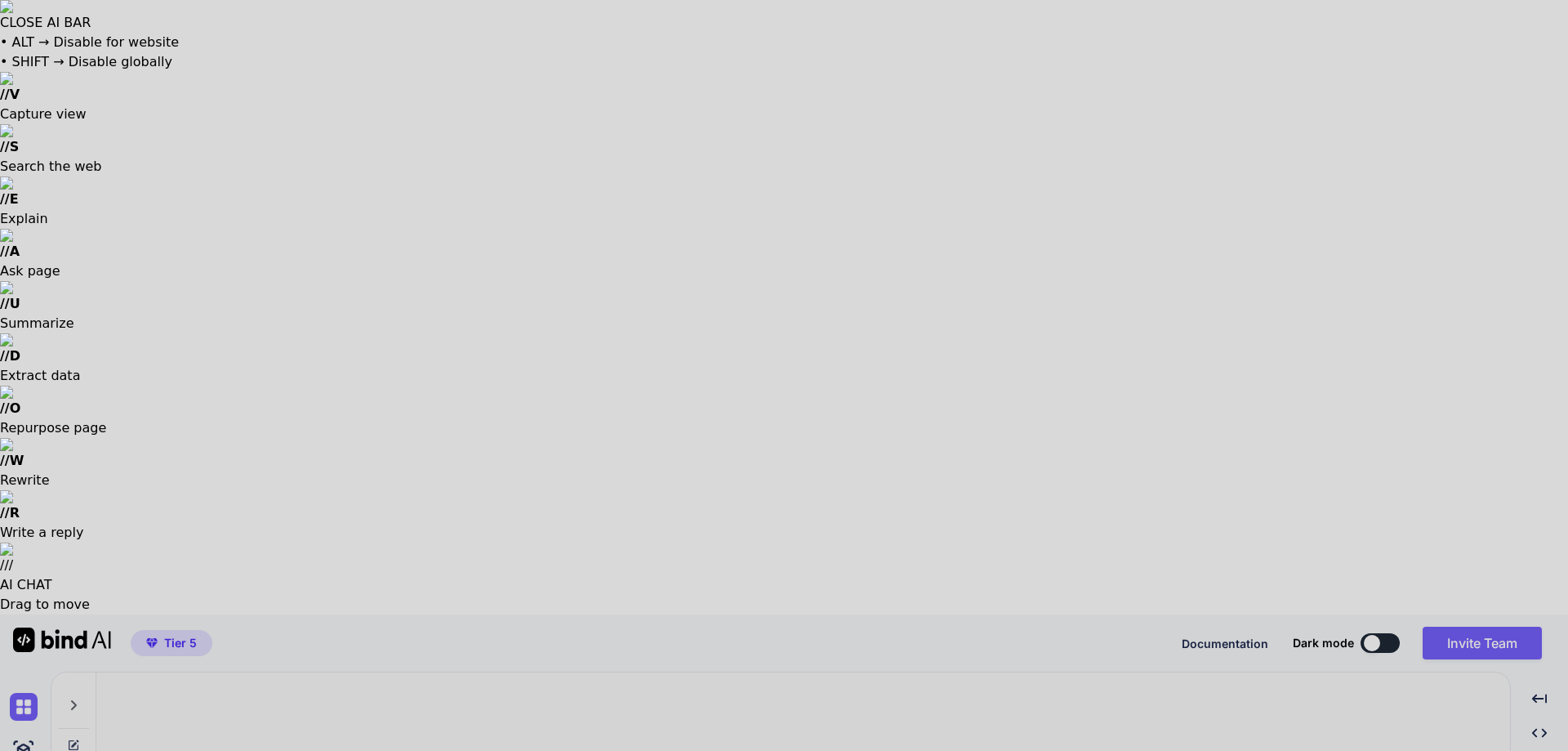
click at [713, 134] on div at bounding box center [784, 375] width 1568 height 751
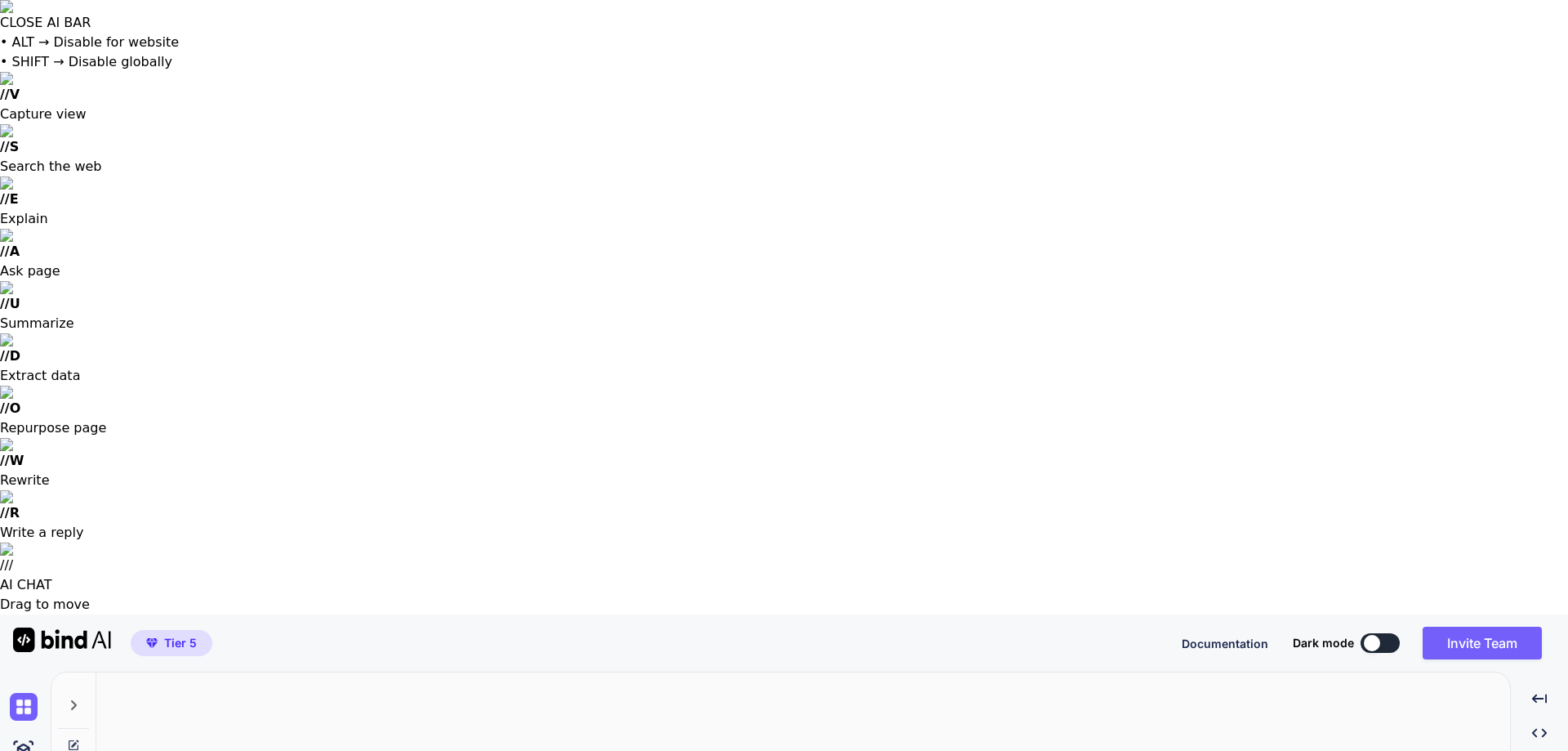
drag, startPoint x: 1554, startPoint y: 188, endPoint x: 1554, endPoint y: 290, distance: 102.0
click at [1557, 543] on img at bounding box center [784, 549] width 1568 height 13
click at [87, 672] on div at bounding box center [73, 700] width 31 height 56
click at [244, 672] on div "Threads" at bounding box center [160, 699] width 216 height 55
click at [251, 697] on icon at bounding box center [247, 703] width 13 height 13
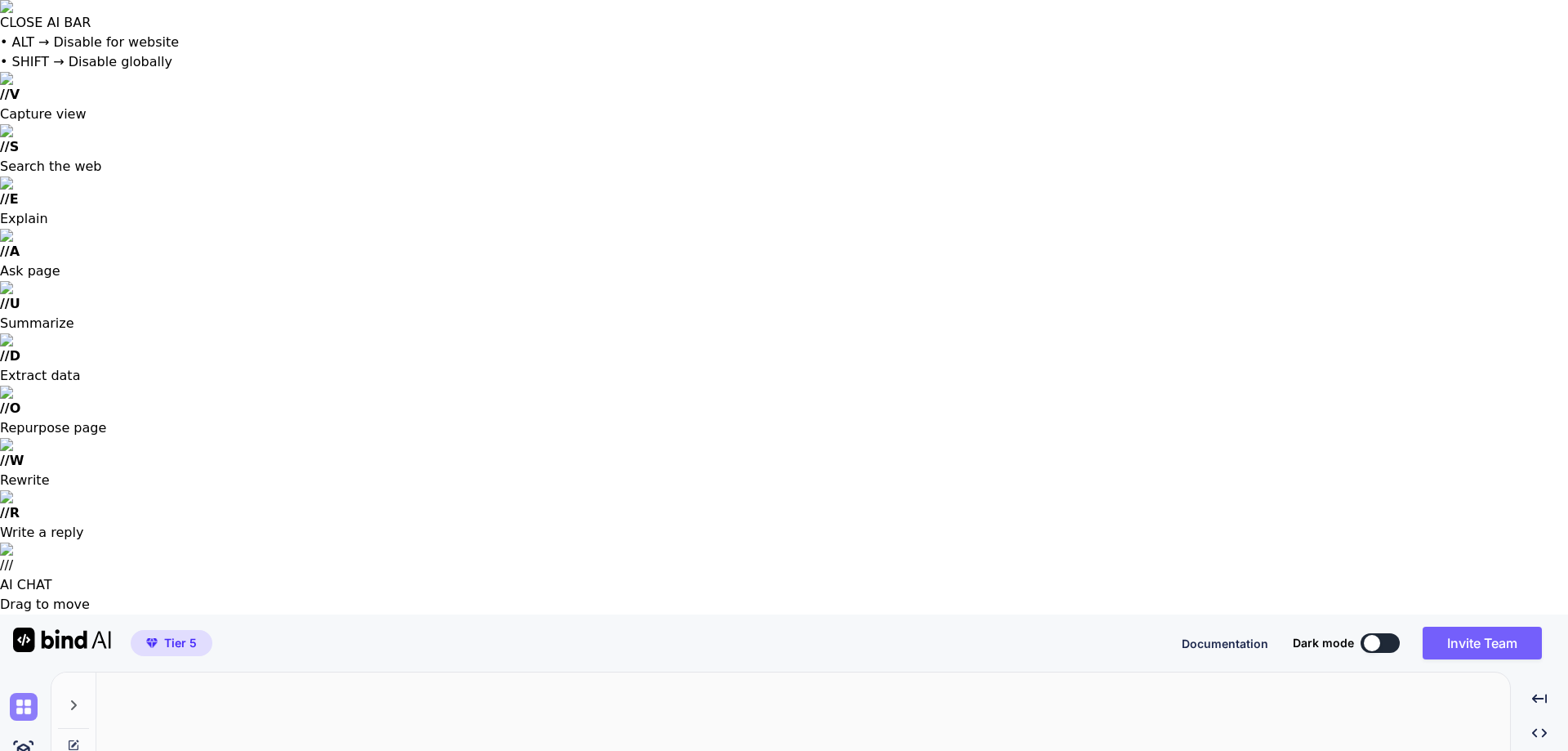
click at [26, 692] on img at bounding box center [24, 706] width 28 height 28
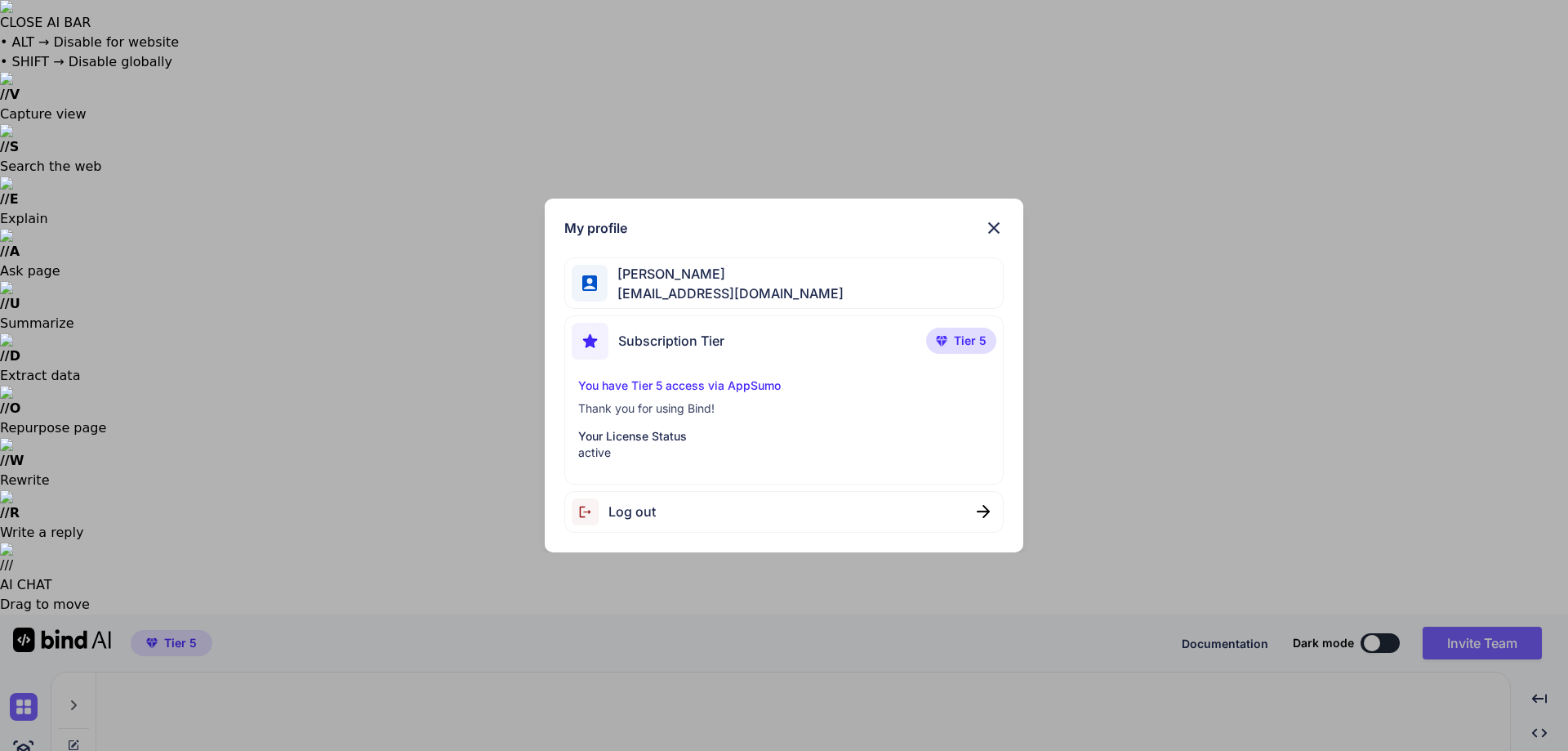
click at [989, 226] on img at bounding box center [993, 227] width 20 height 20
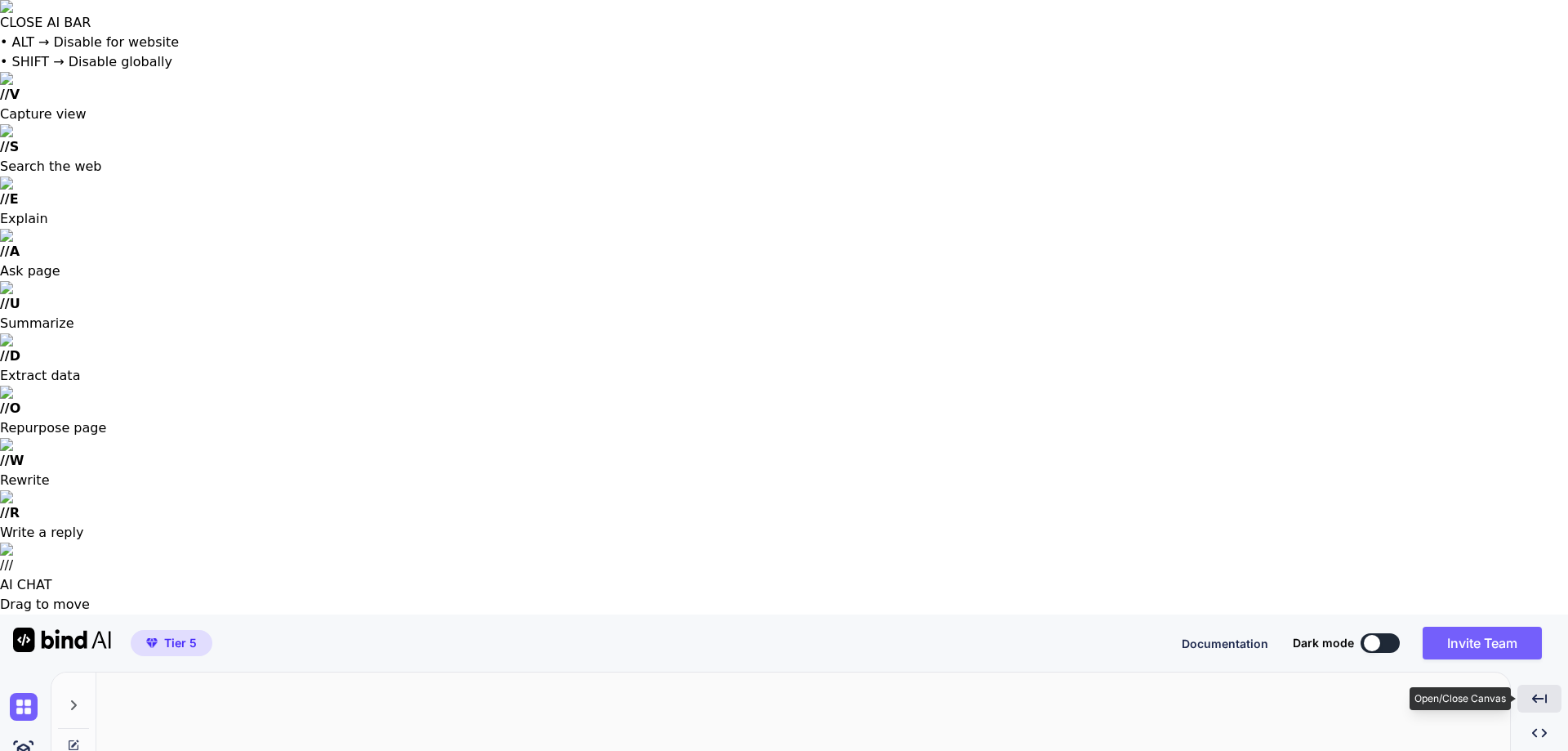
click at [1539, 685] on div "Created with Pixso." at bounding box center [1539, 698] width 44 height 28
click at [1542, 691] on icon "Created with Pixso." at bounding box center [1543, 697] width 14 height 14
click at [1542, 691] on icon "Created with Pixso." at bounding box center [1539, 697] width 14 height 14
click at [1540, 685] on div "Created with Pixso." at bounding box center [1544, 698] width 34 height 28
click at [1368, 627] on div "Documentation Dark mode Invite Team Created with Pixso." at bounding box center [1368, 643] width 373 height 32
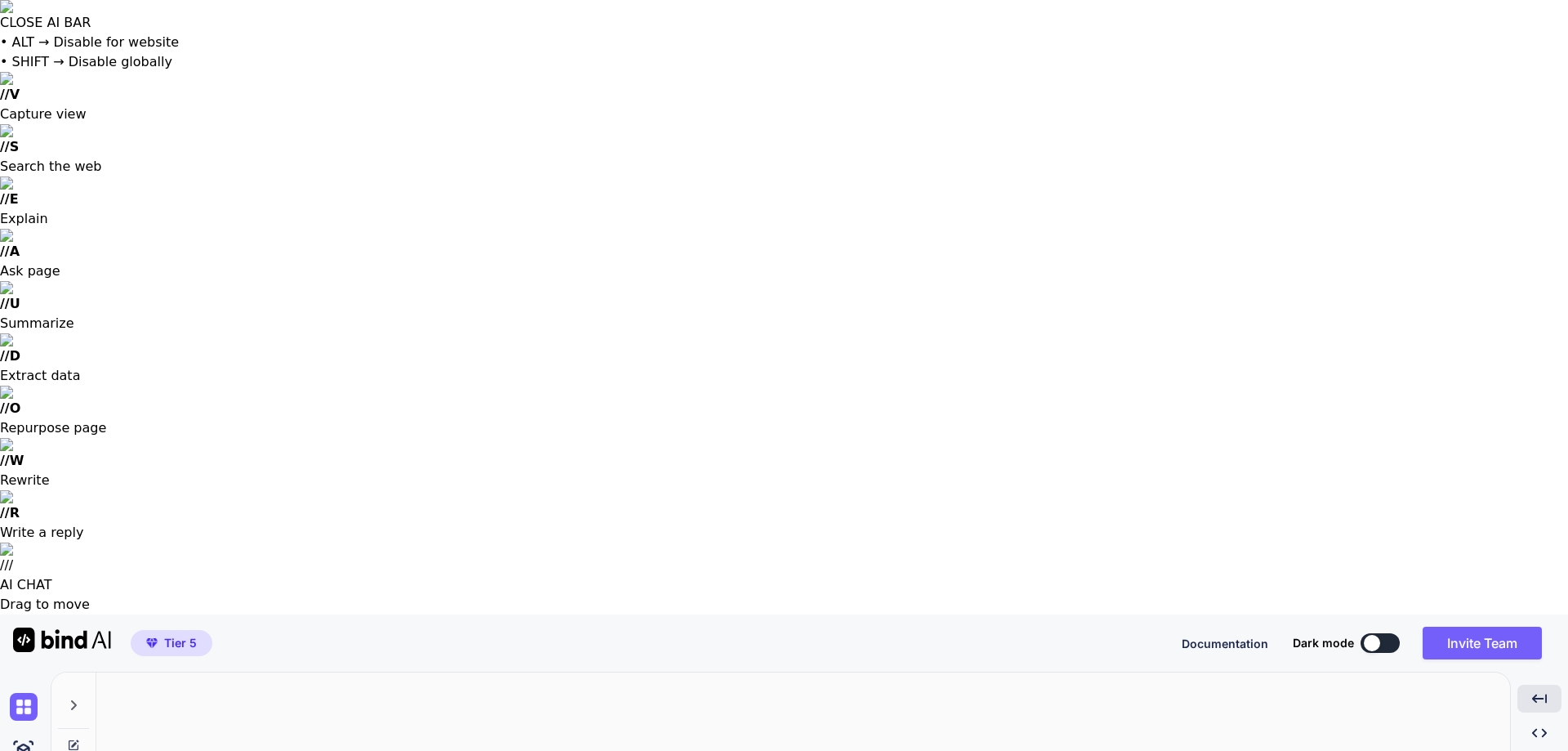
click at [1377, 633] on button at bounding box center [1380, 642] width 39 height 20
